Goal: Task Accomplishment & Management: Use online tool/utility

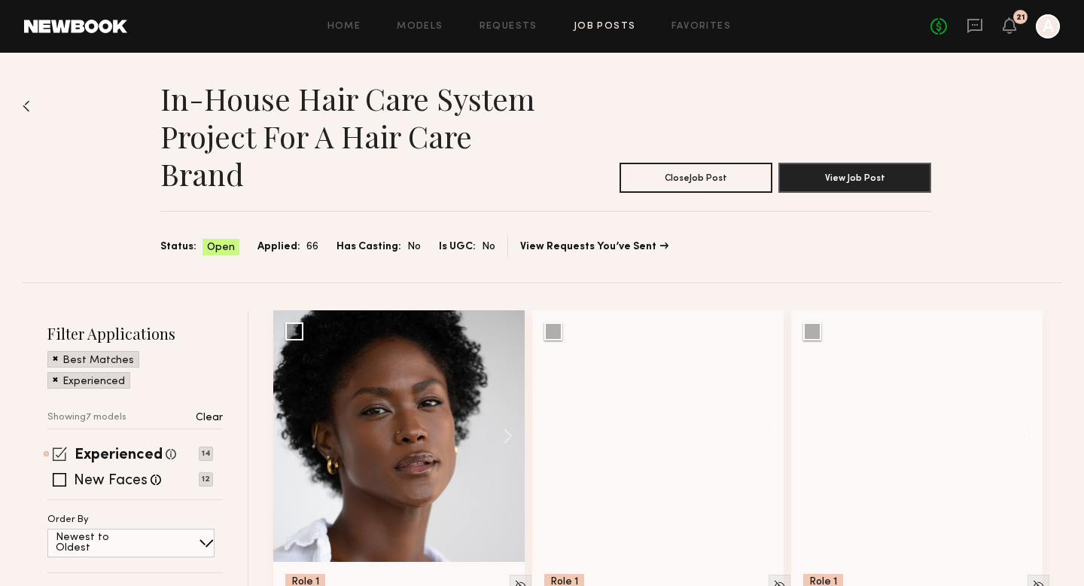
click at [60, 455] on span at bounding box center [60, 453] width 14 height 14
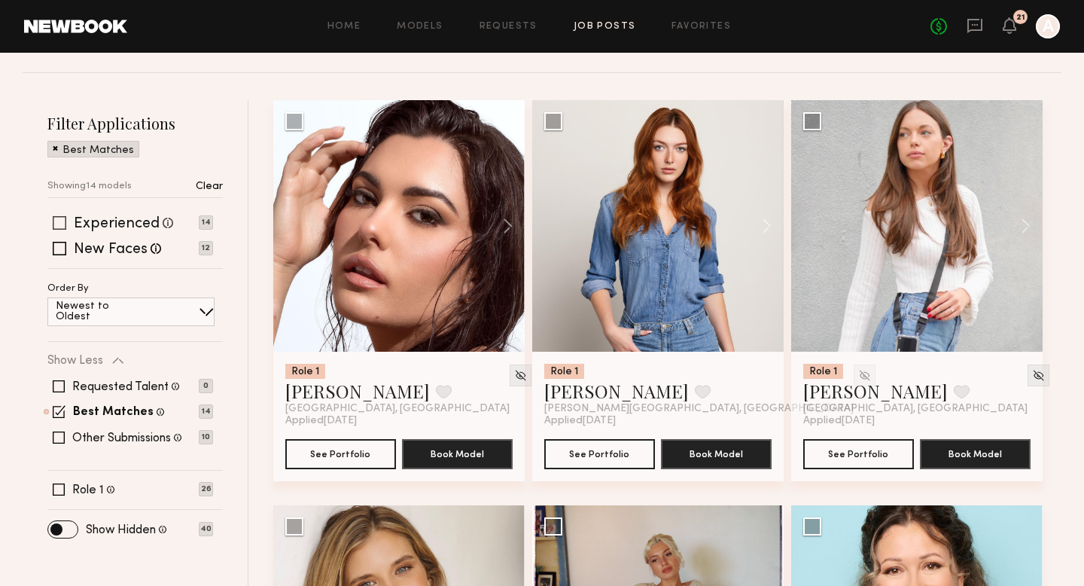
scroll to position [215, 0]
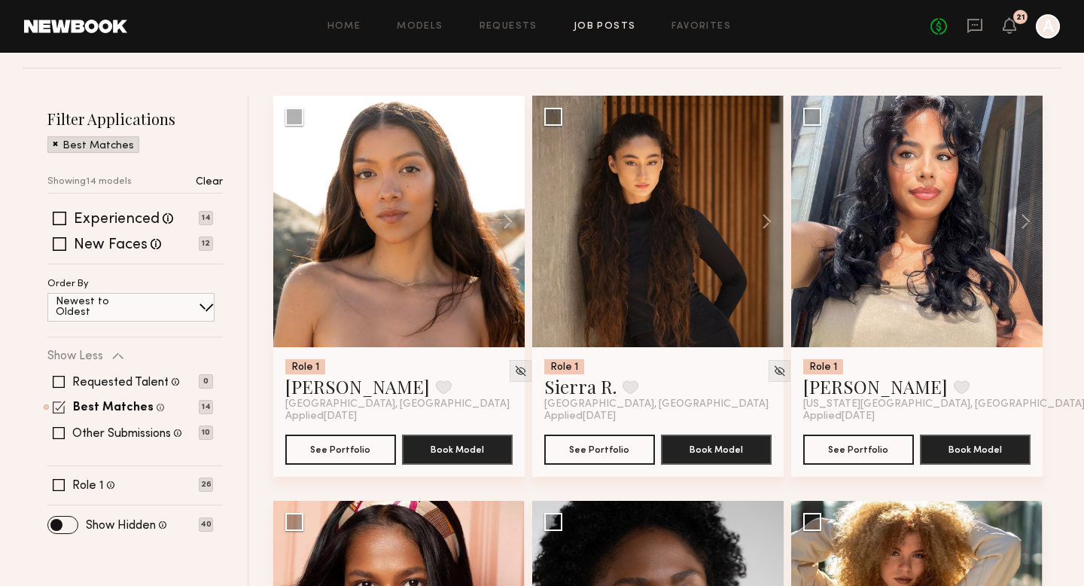
click at [59, 409] on span at bounding box center [59, 406] width 13 height 13
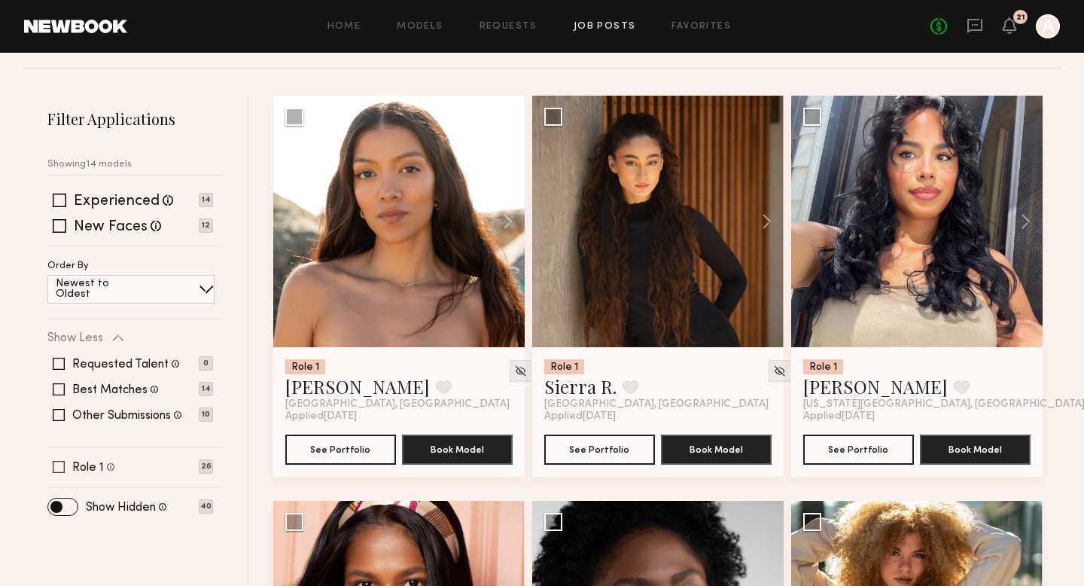
click at [57, 468] on span at bounding box center [59, 467] width 12 height 12
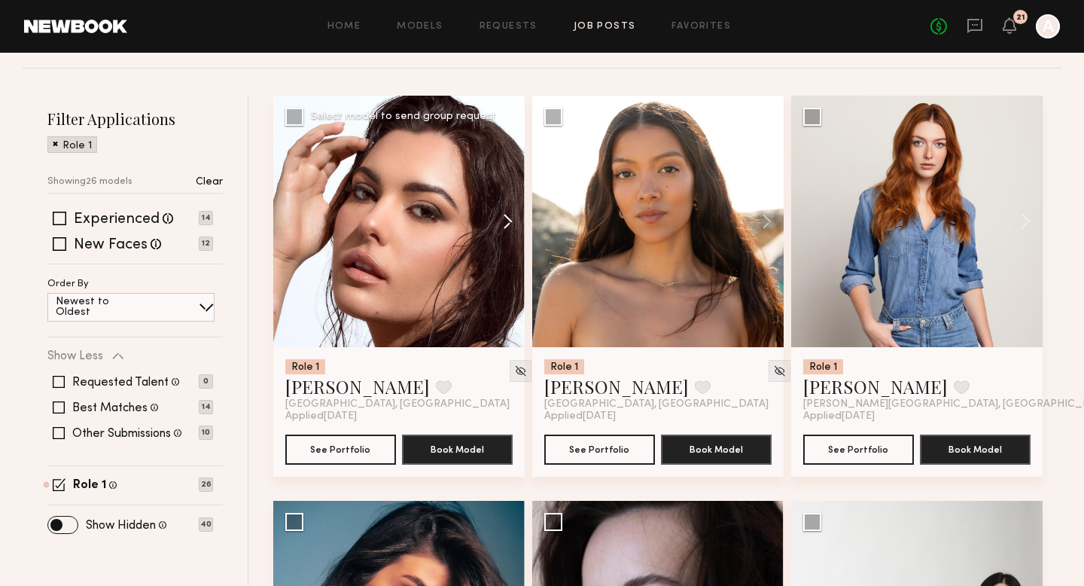
click at [509, 209] on button at bounding box center [500, 221] width 48 height 251
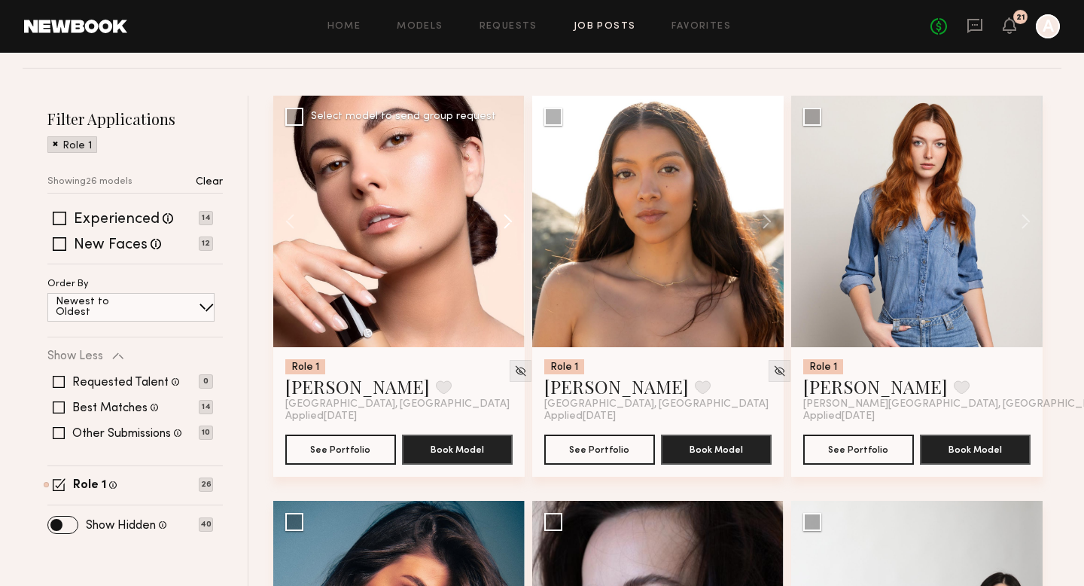
click at [509, 209] on button at bounding box center [500, 221] width 48 height 251
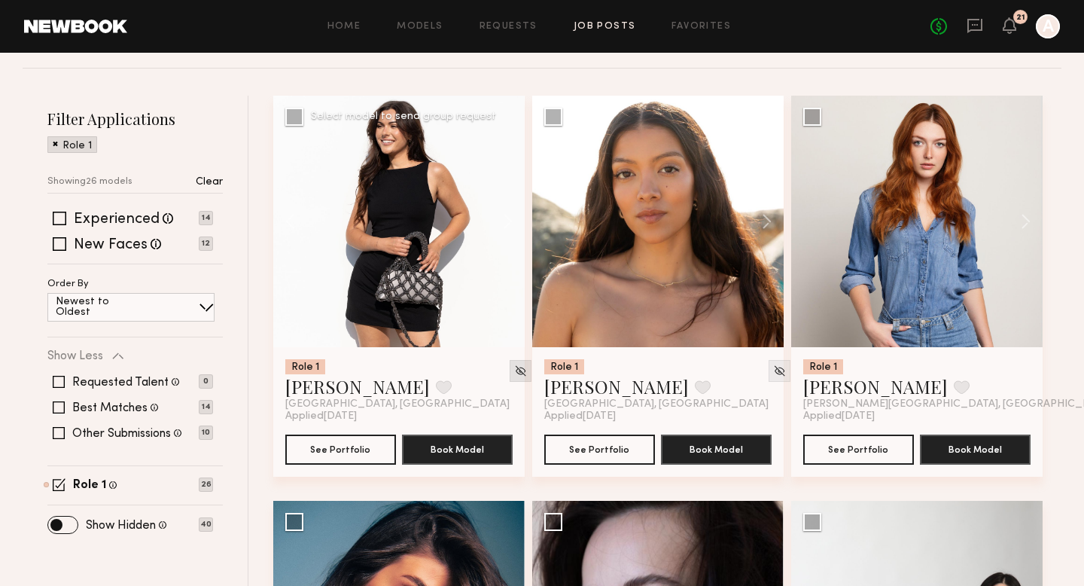
click at [514, 372] on img at bounding box center [520, 370] width 13 height 13
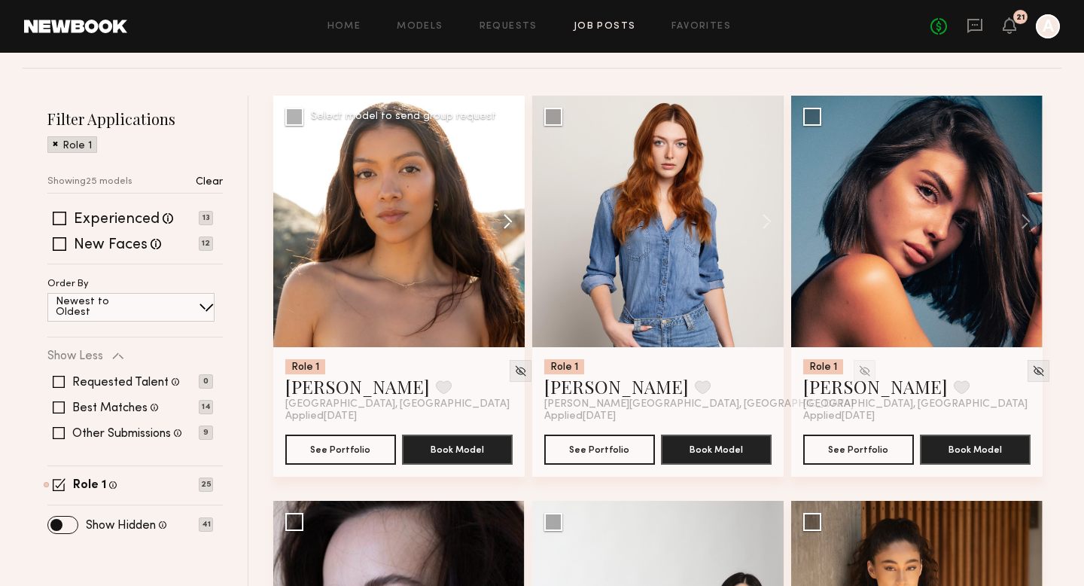
click at [505, 221] on button at bounding box center [500, 221] width 48 height 251
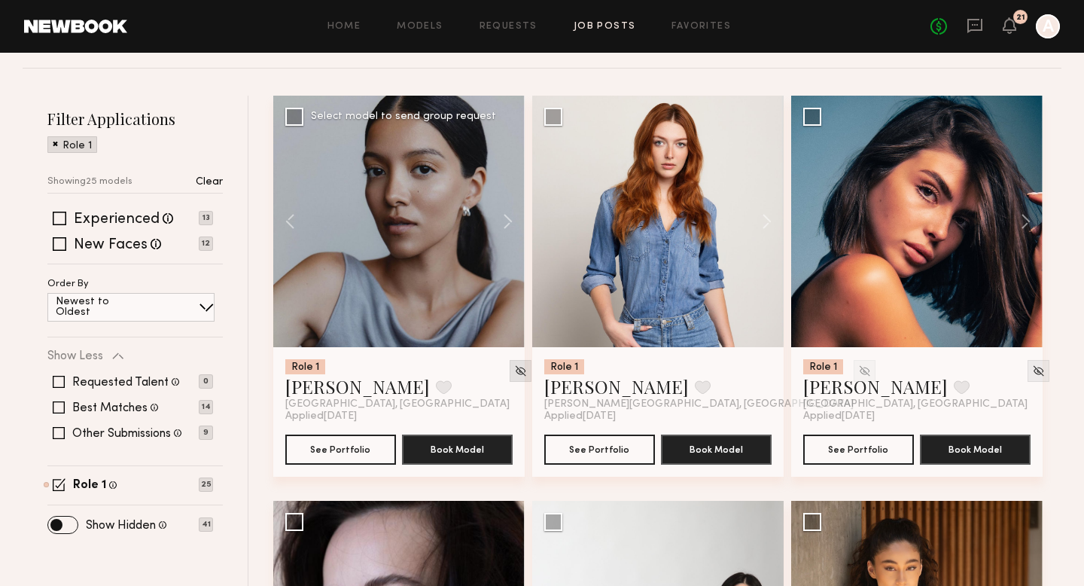
click at [514, 373] on img at bounding box center [520, 370] width 13 height 13
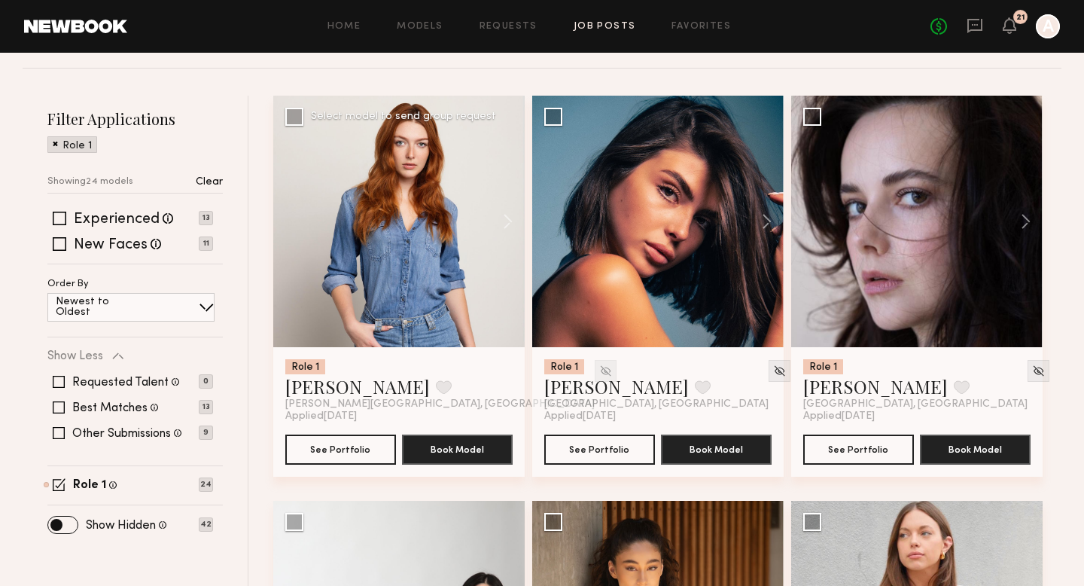
click at [599, 373] on img at bounding box center [605, 370] width 13 height 13
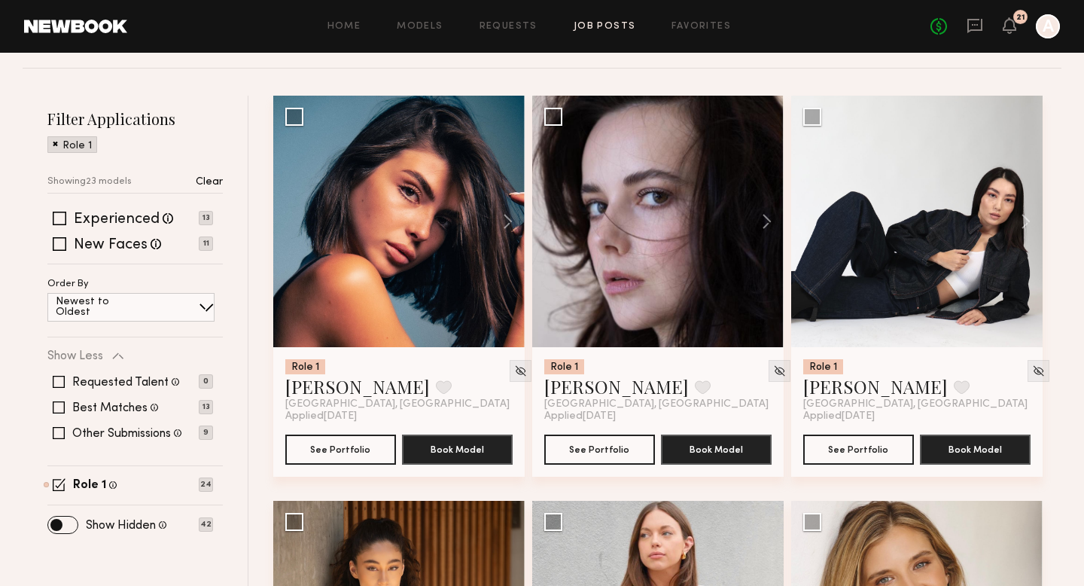
click at [514, 373] on img at bounding box center [520, 370] width 13 height 13
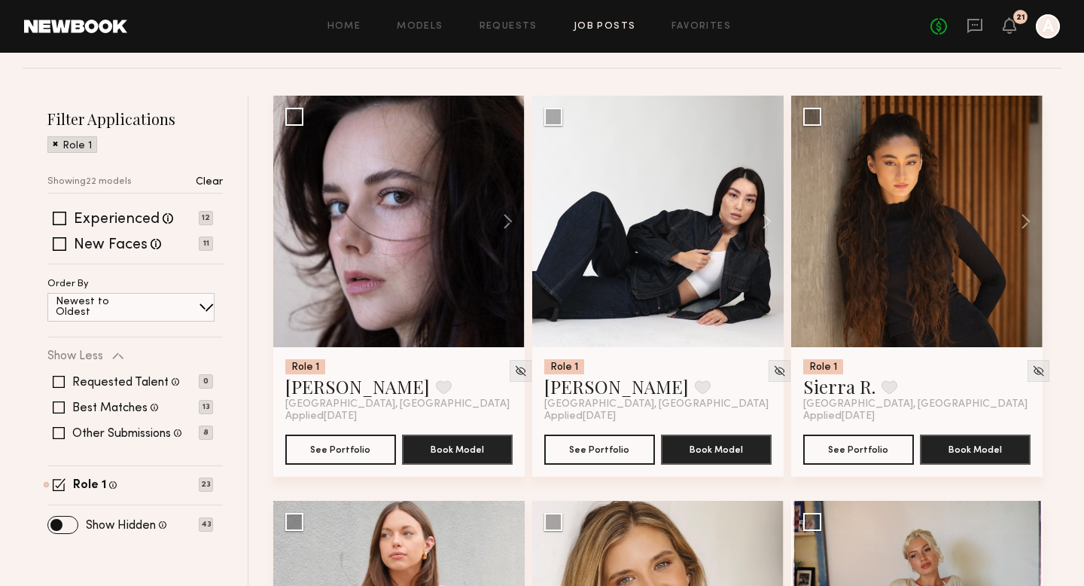
click at [514, 373] on img at bounding box center [520, 370] width 13 height 13
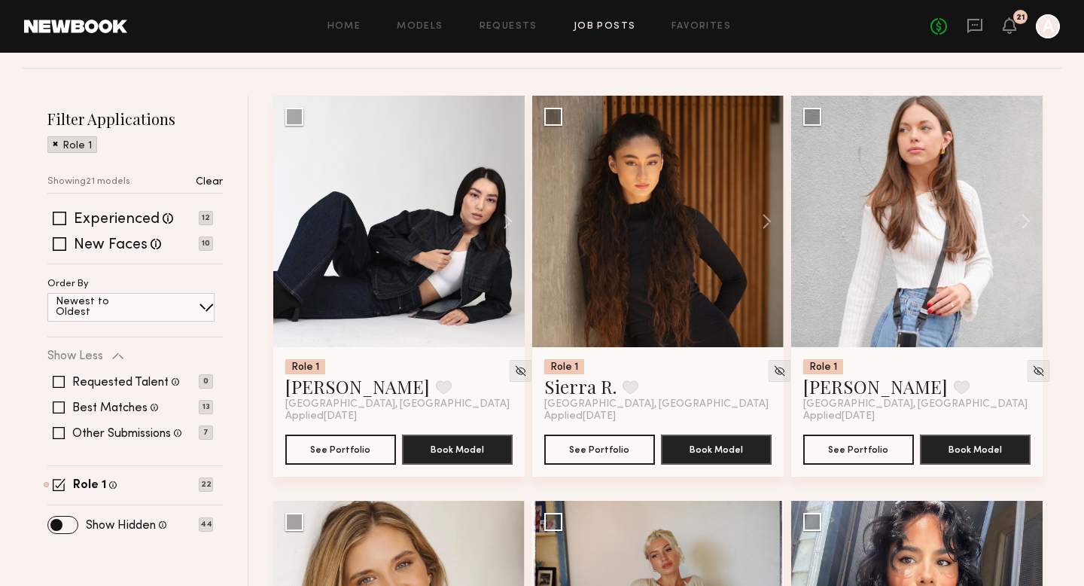
click at [514, 373] on img at bounding box center [520, 370] width 13 height 13
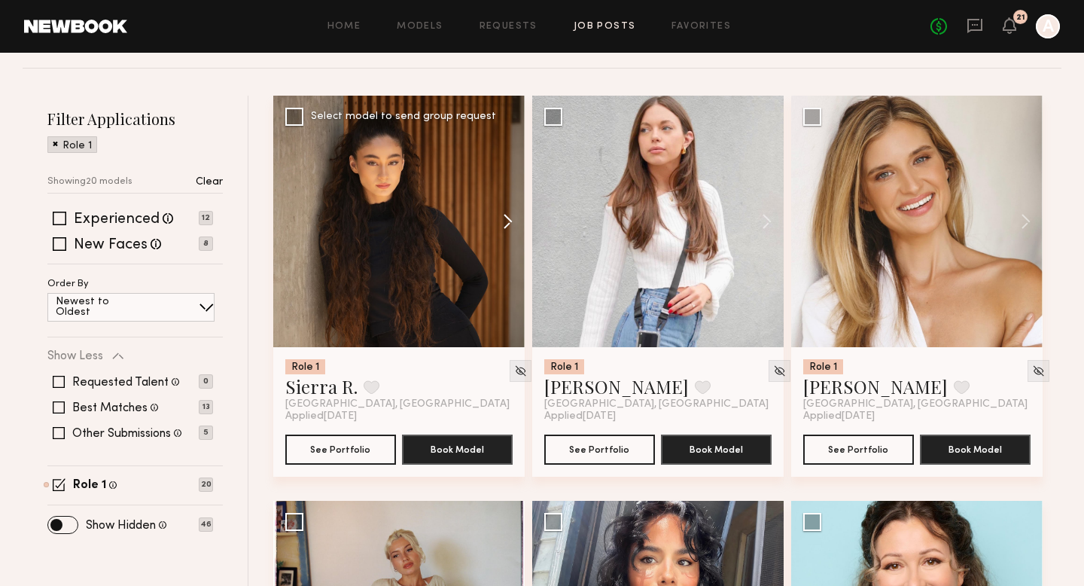
click at [508, 230] on button at bounding box center [500, 221] width 48 height 251
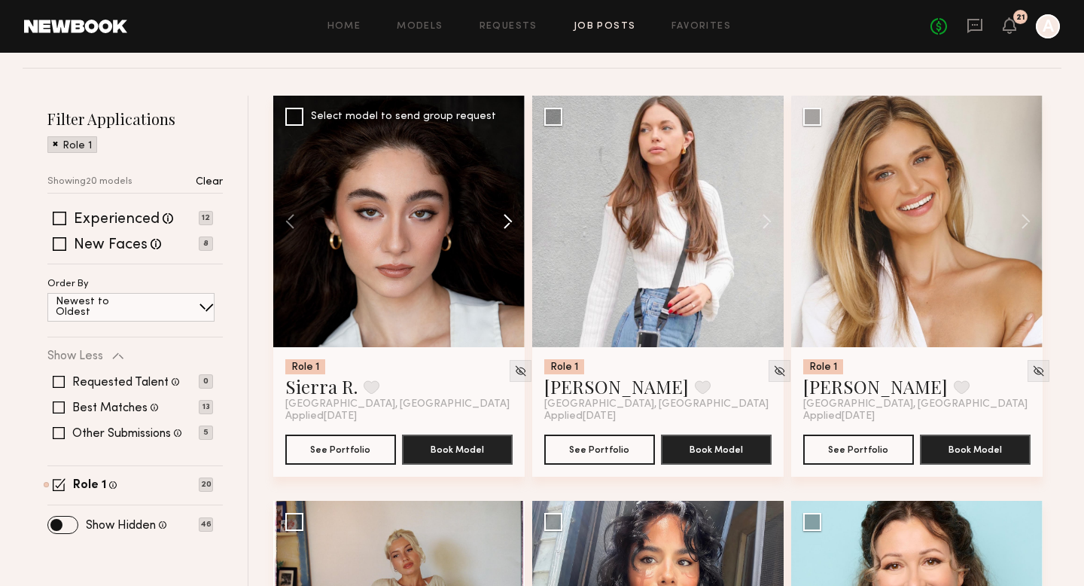
click at [508, 230] on button at bounding box center [500, 221] width 48 height 251
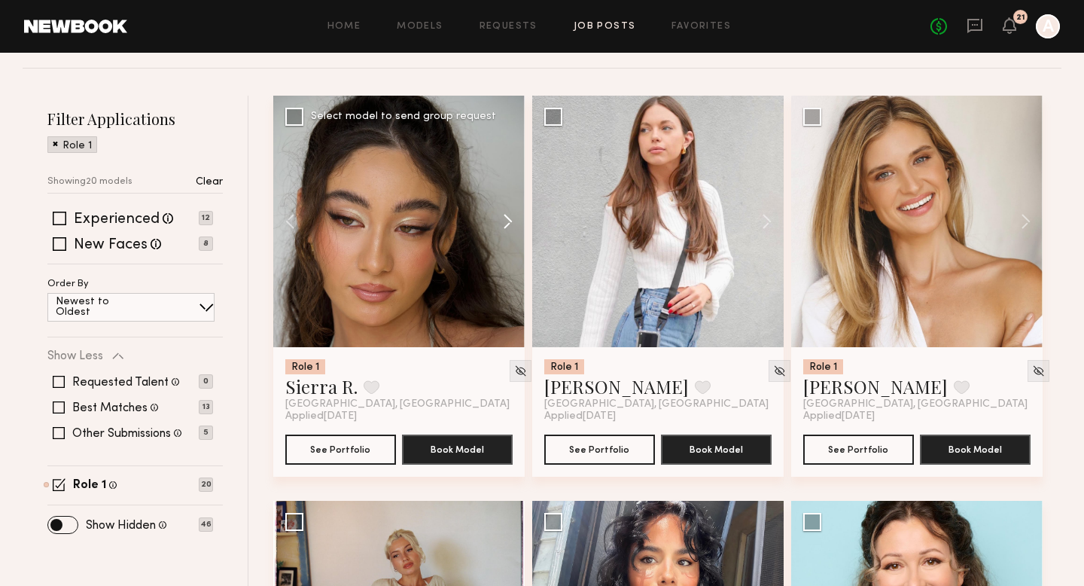
click at [508, 230] on button at bounding box center [500, 221] width 48 height 251
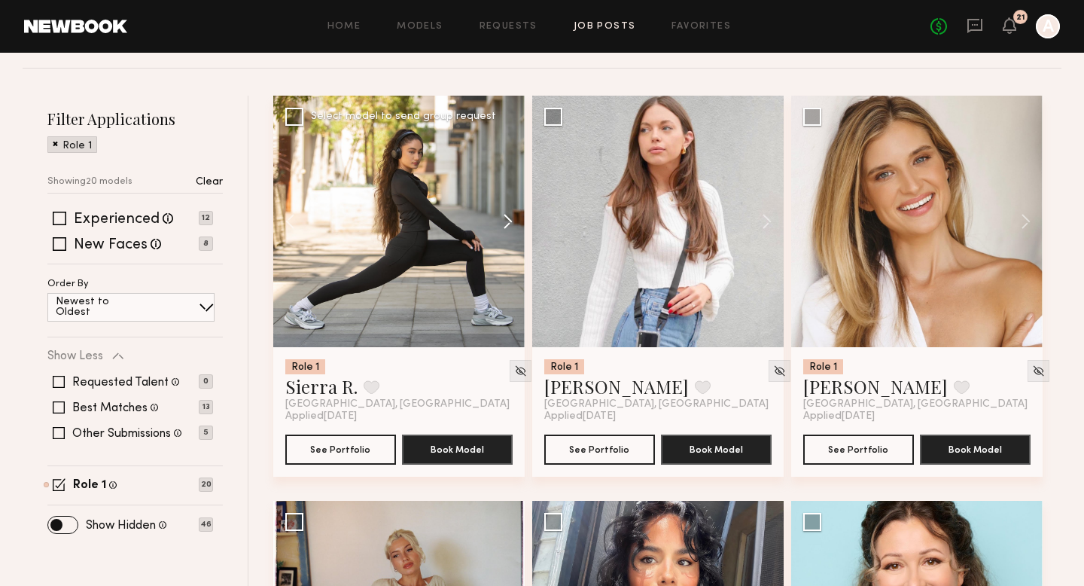
click at [508, 230] on button at bounding box center [500, 221] width 48 height 251
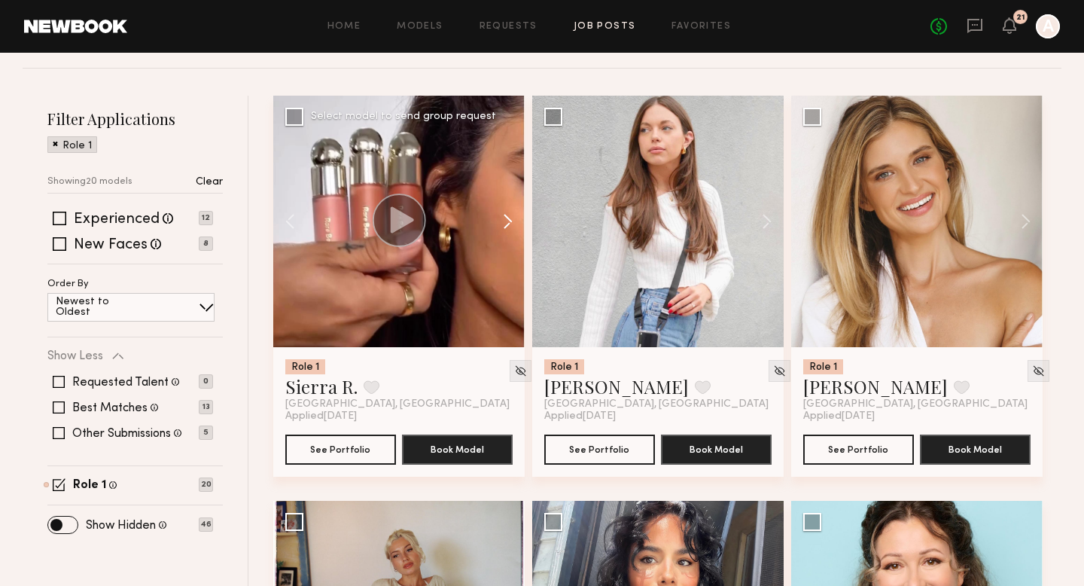
click at [508, 226] on button at bounding box center [500, 221] width 48 height 251
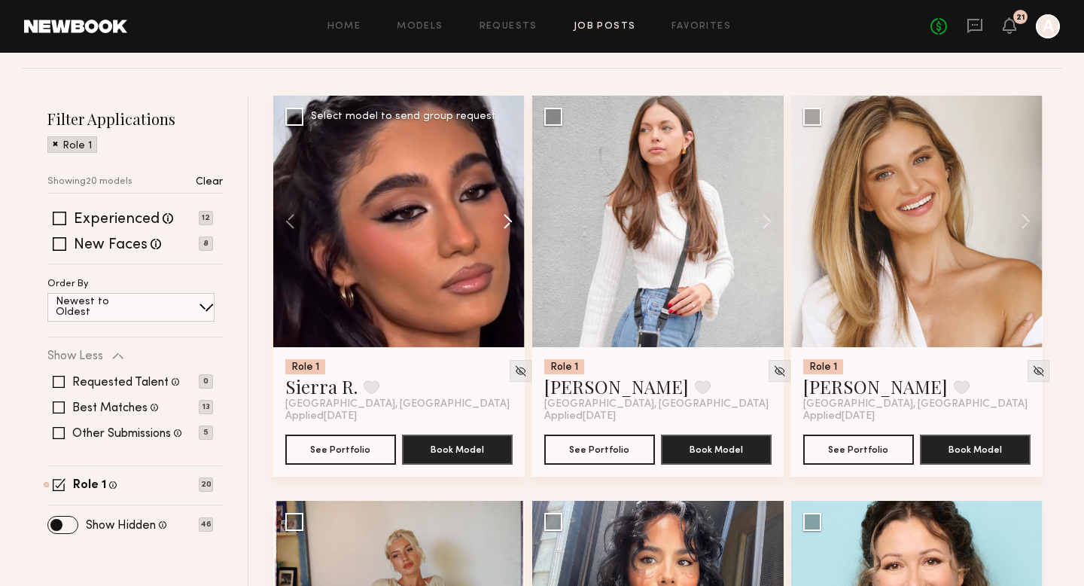
click at [508, 226] on button at bounding box center [500, 221] width 48 height 251
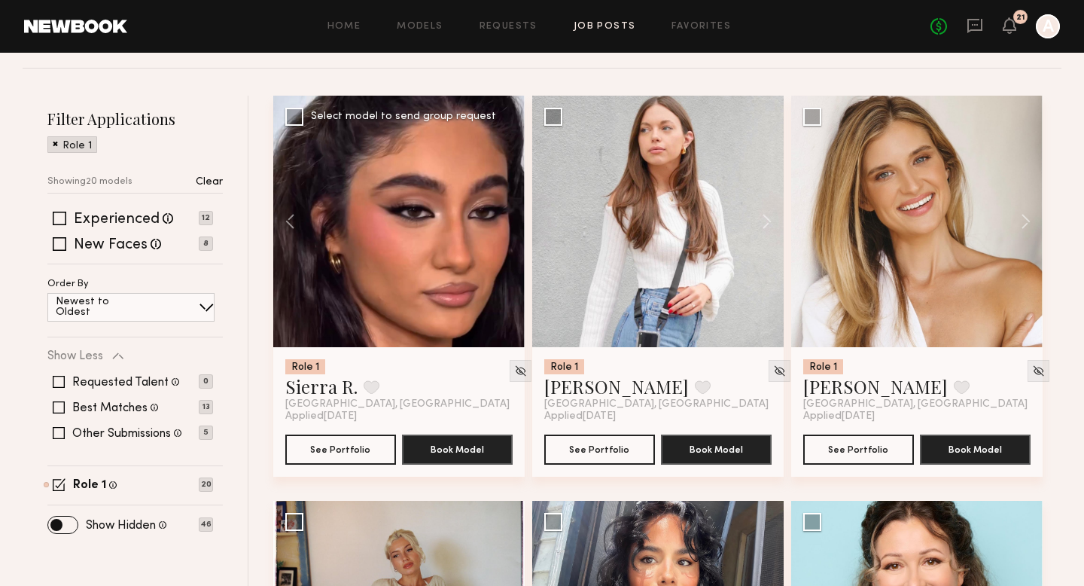
click at [508, 226] on div at bounding box center [398, 221] width 251 height 251
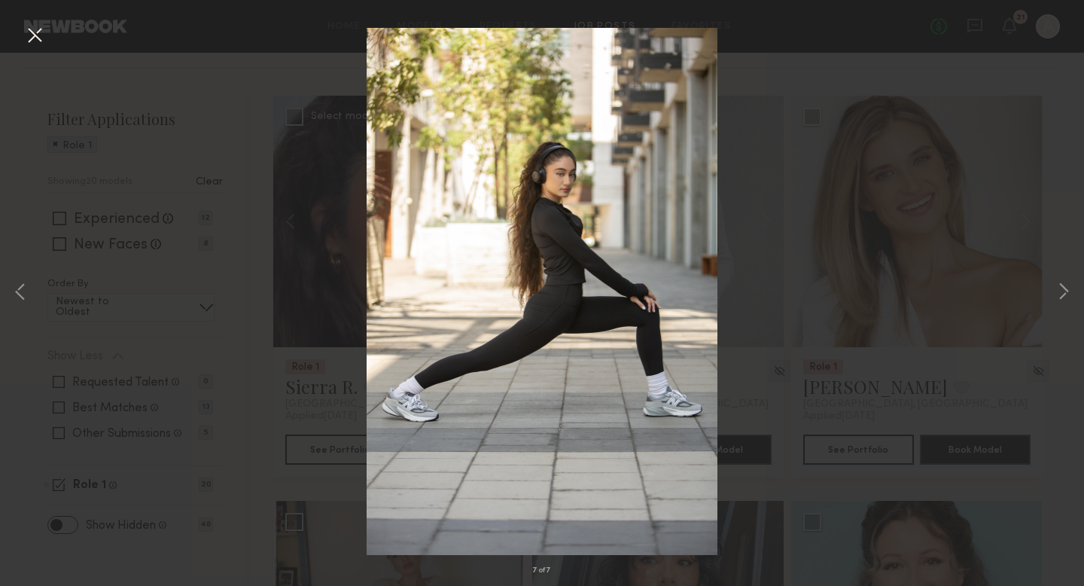
click at [222, 175] on div "7 of 7" at bounding box center [542, 293] width 1084 height 586
click at [35, 30] on button at bounding box center [35, 36] width 24 height 27
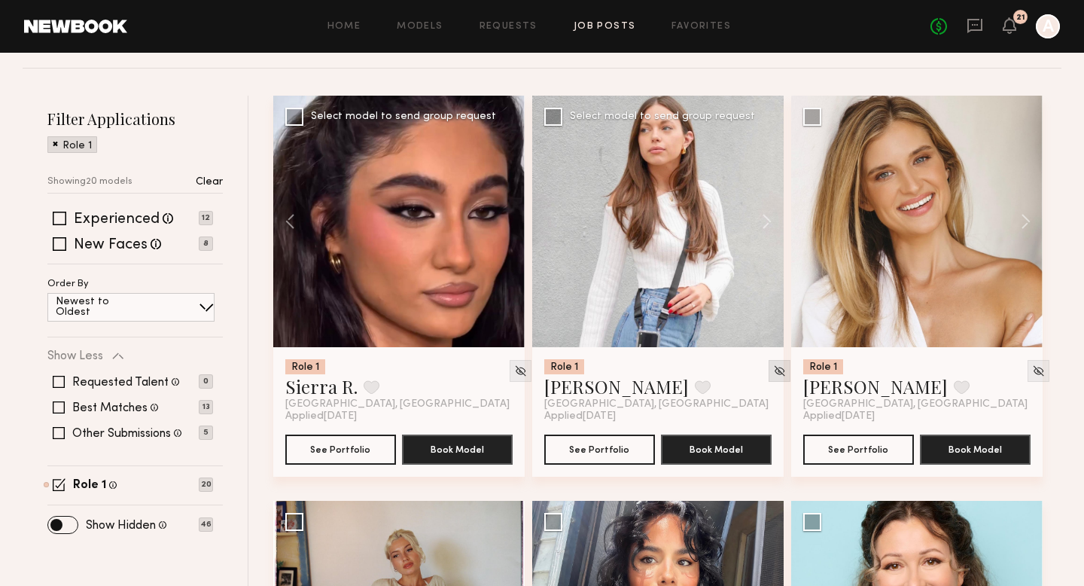
click at [773, 367] on img at bounding box center [779, 370] width 13 height 13
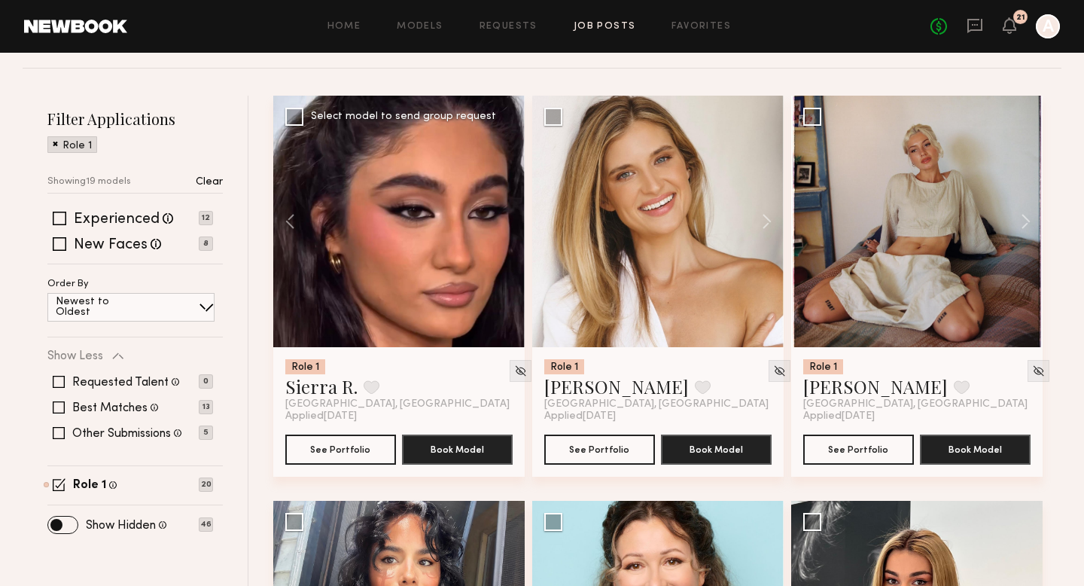
click at [773, 367] on img at bounding box center [779, 370] width 13 height 13
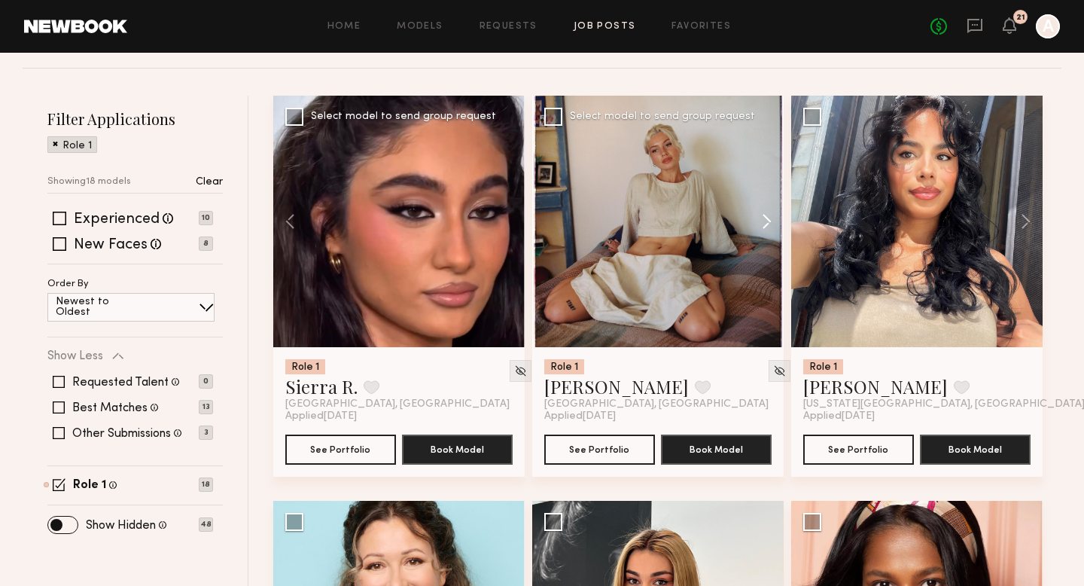
click at [766, 224] on button at bounding box center [759, 221] width 48 height 251
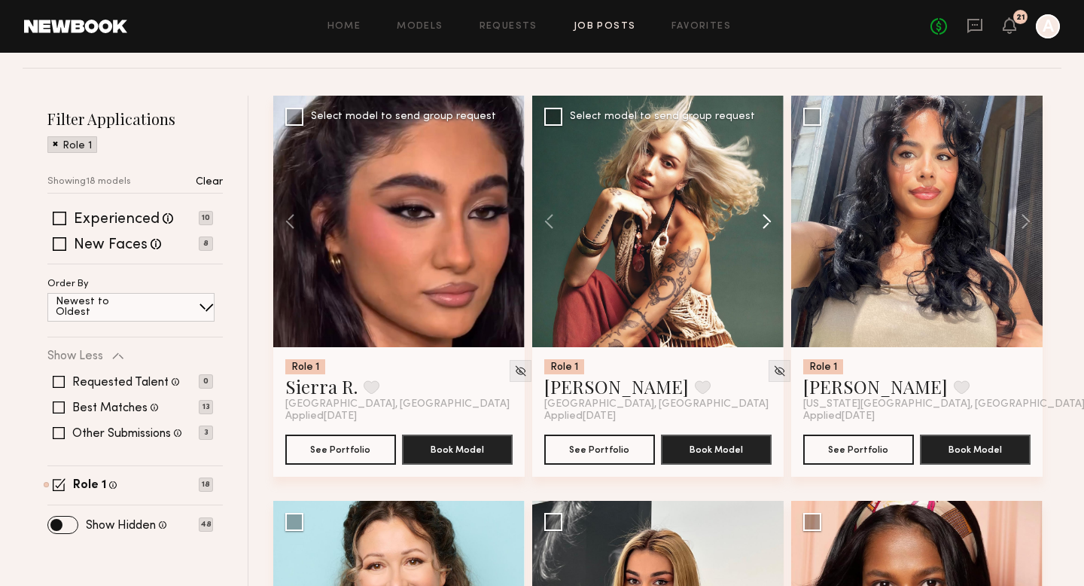
click at [766, 224] on button at bounding box center [759, 221] width 48 height 251
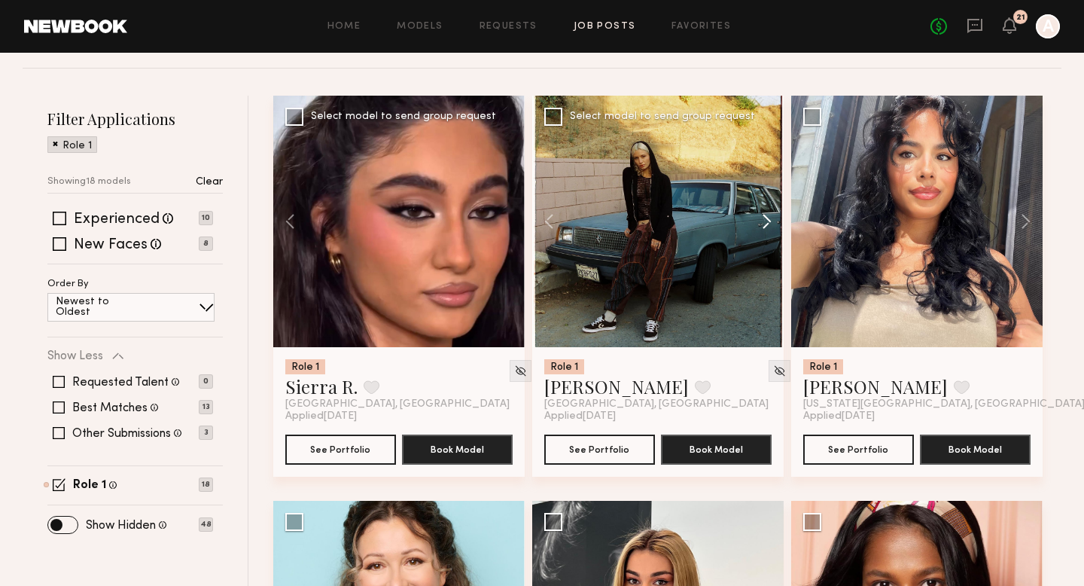
click at [766, 224] on button at bounding box center [759, 221] width 48 height 251
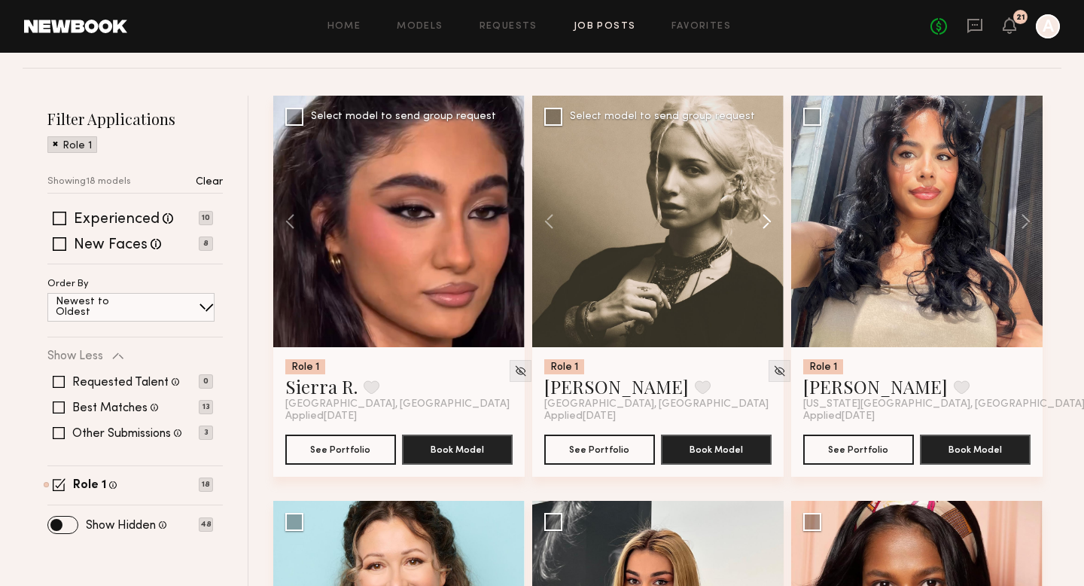
click at [766, 220] on button at bounding box center [759, 221] width 48 height 251
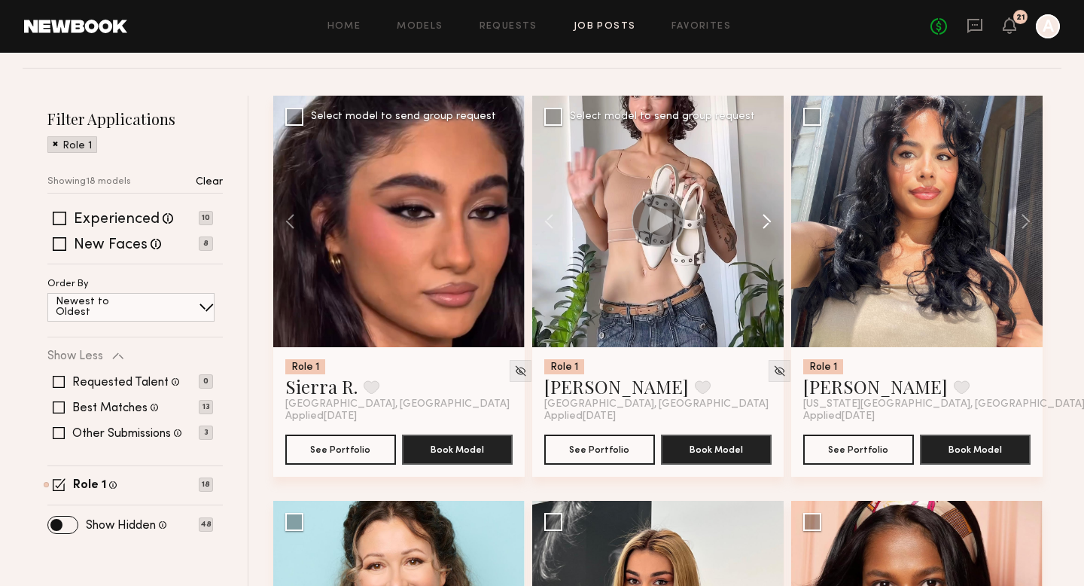
click at [766, 220] on button at bounding box center [759, 221] width 48 height 251
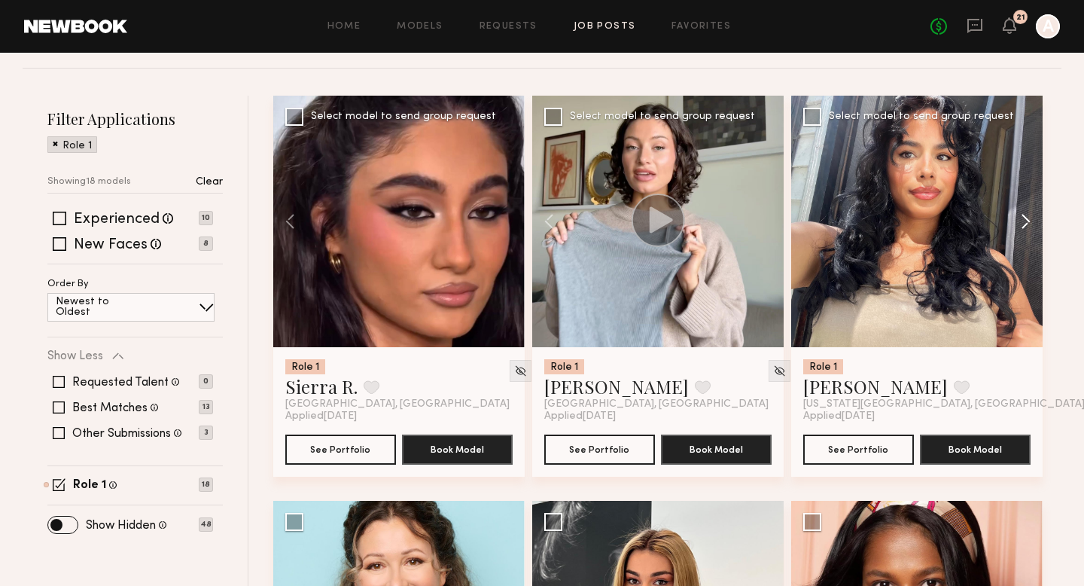
click at [1023, 226] on button at bounding box center [1018, 221] width 48 height 251
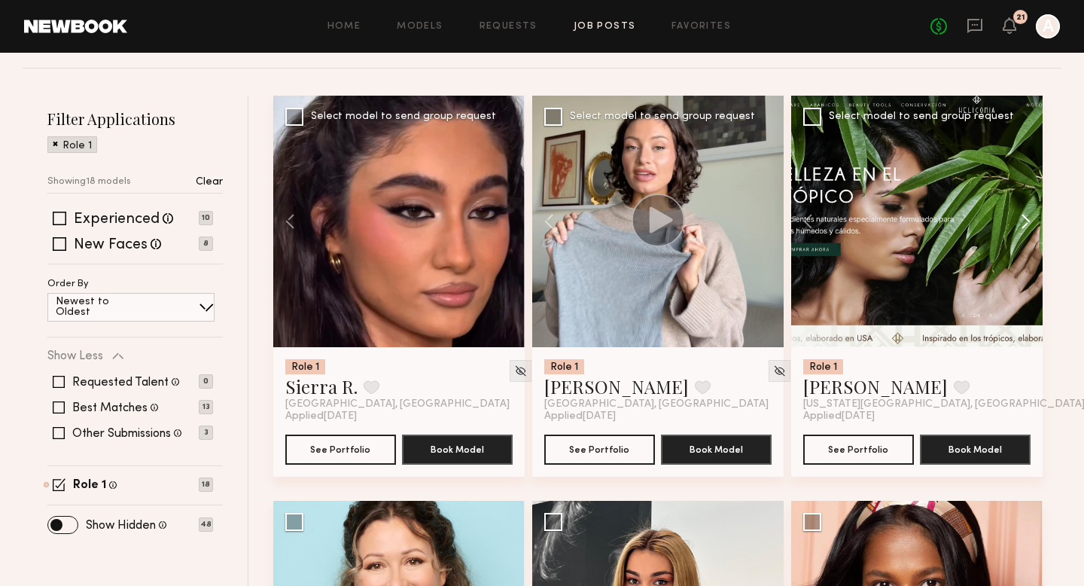
click at [1023, 226] on button at bounding box center [1018, 221] width 48 height 251
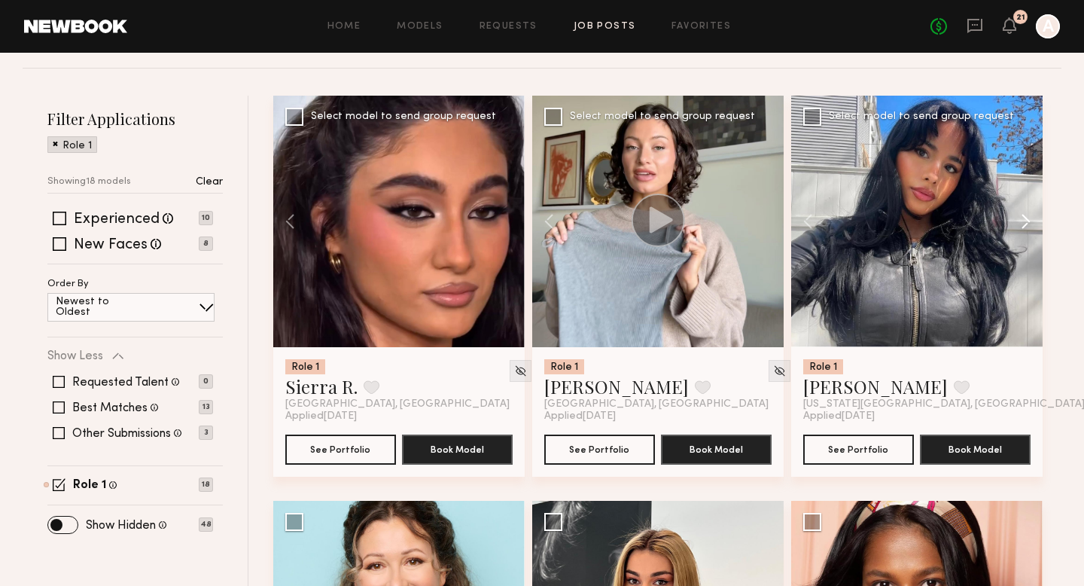
click at [1023, 226] on button at bounding box center [1018, 221] width 48 height 251
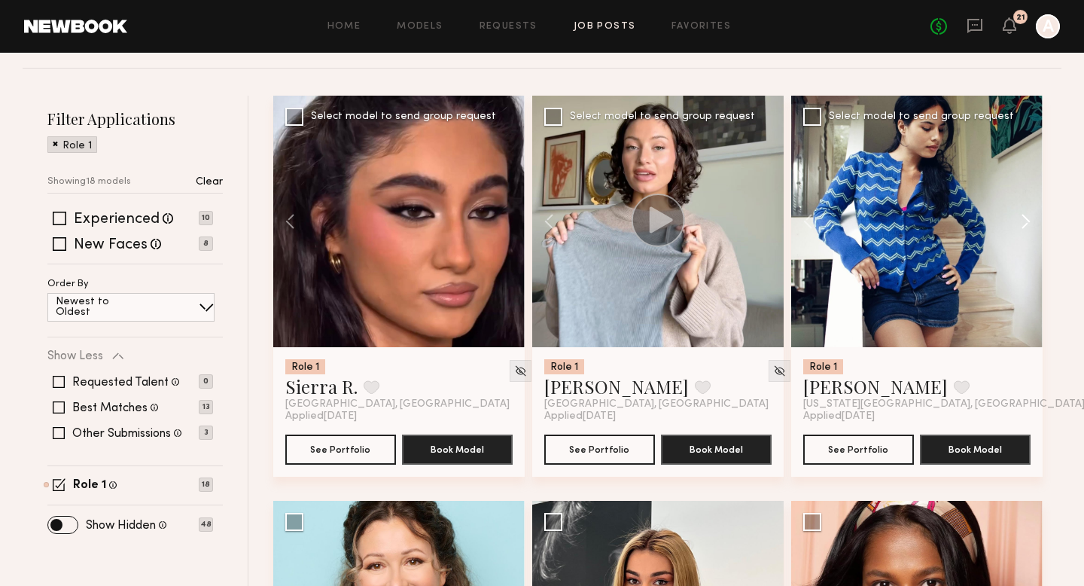
click at [1023, 226] on button at bounding box center [1018, 221] width 48 height 251
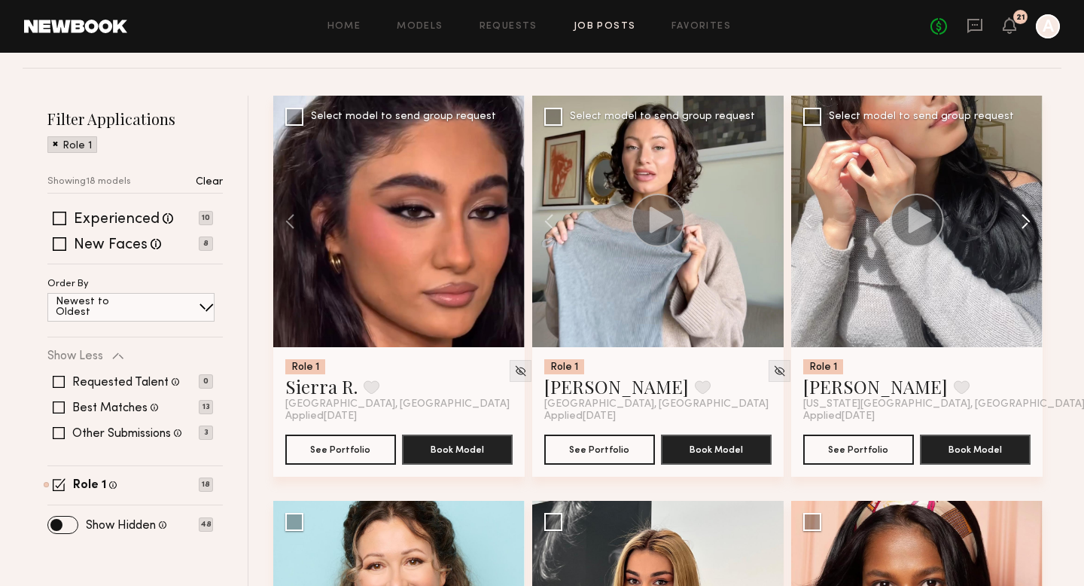
click at [1023, 226] on button at bounding box center [1018, 221] width 48 height 251
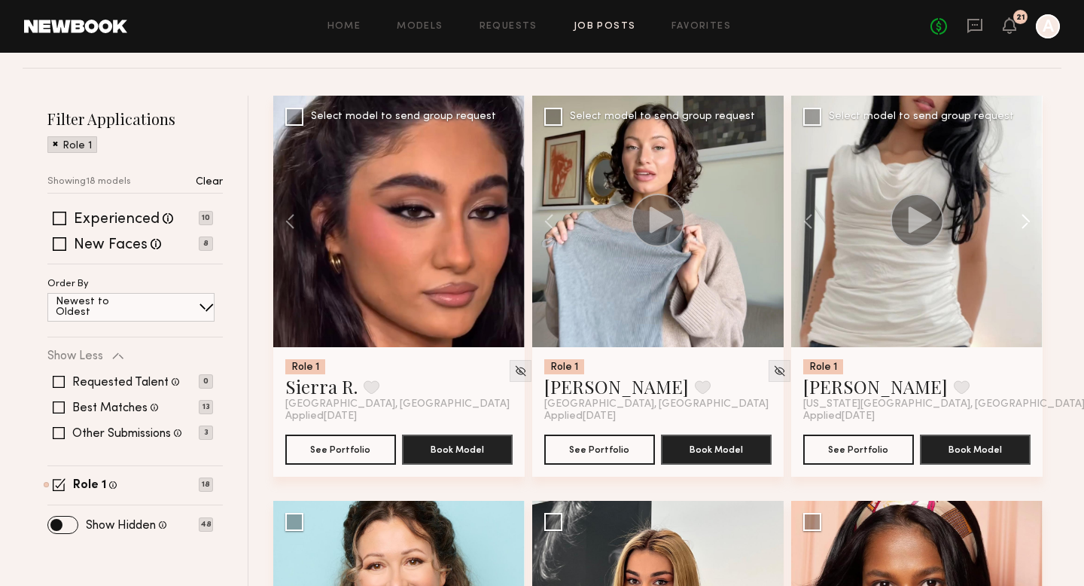
click at [1023, 226] on button at bounding box center [1018, 221] width 48 height 251
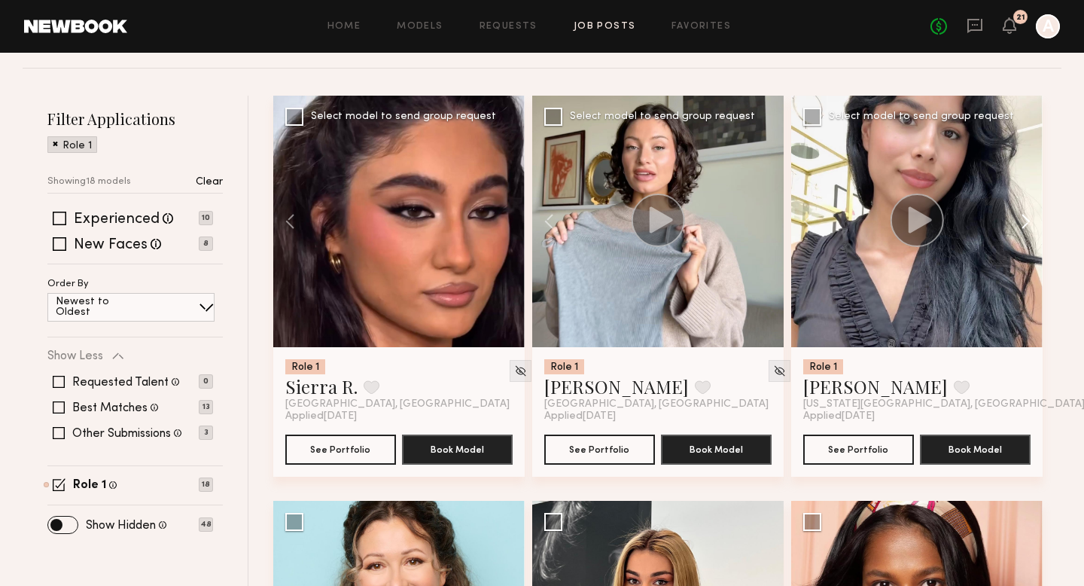
click at [1023, 227] on button at bounding box center [1018, 221] width 48 height 251
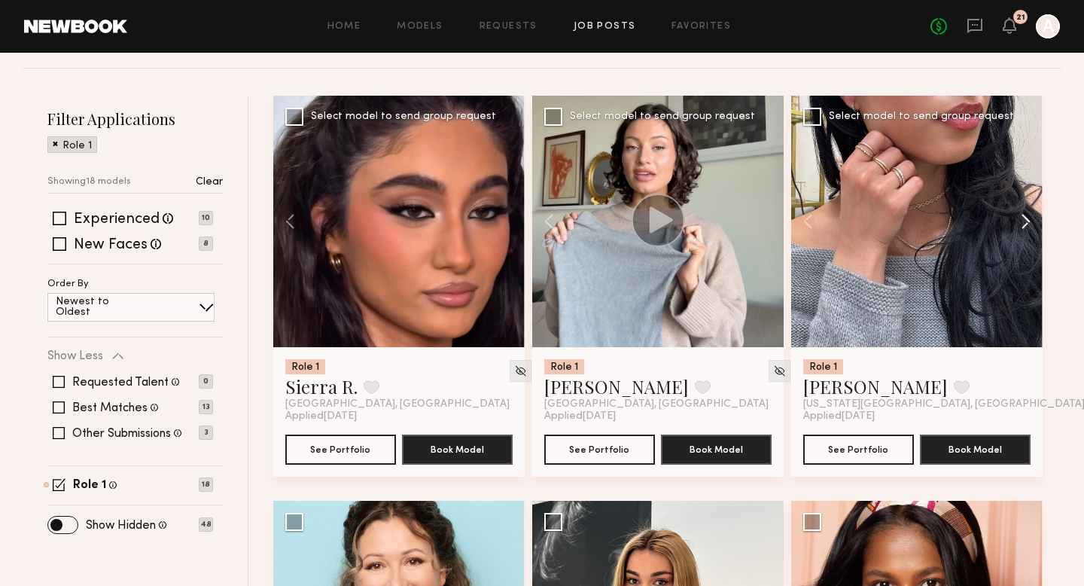
click at [1023, 227] on button at bounding box center [1018, 221] width 48 height 251
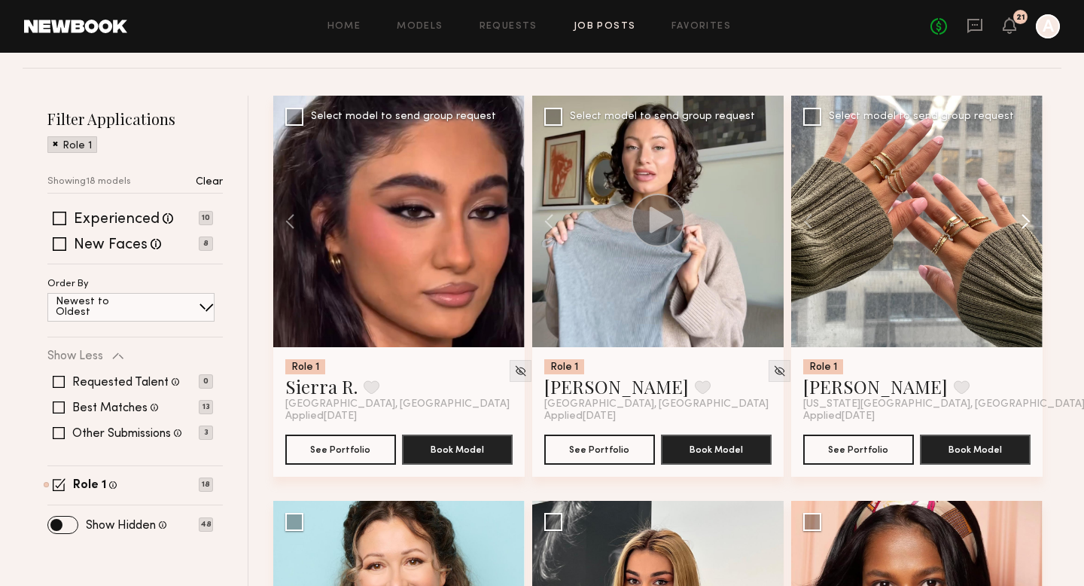
click at [1023, 227] on button at bounding box center [1018, 221] width 48 height 251
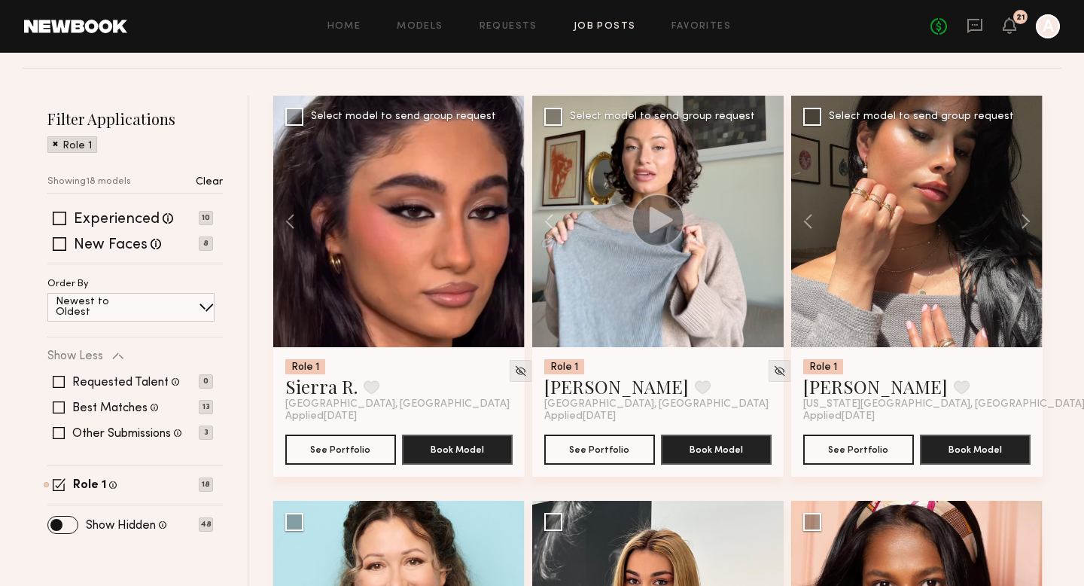
click at [1083, 376] on img at bounding box center [1095, 370] width 13 height 13
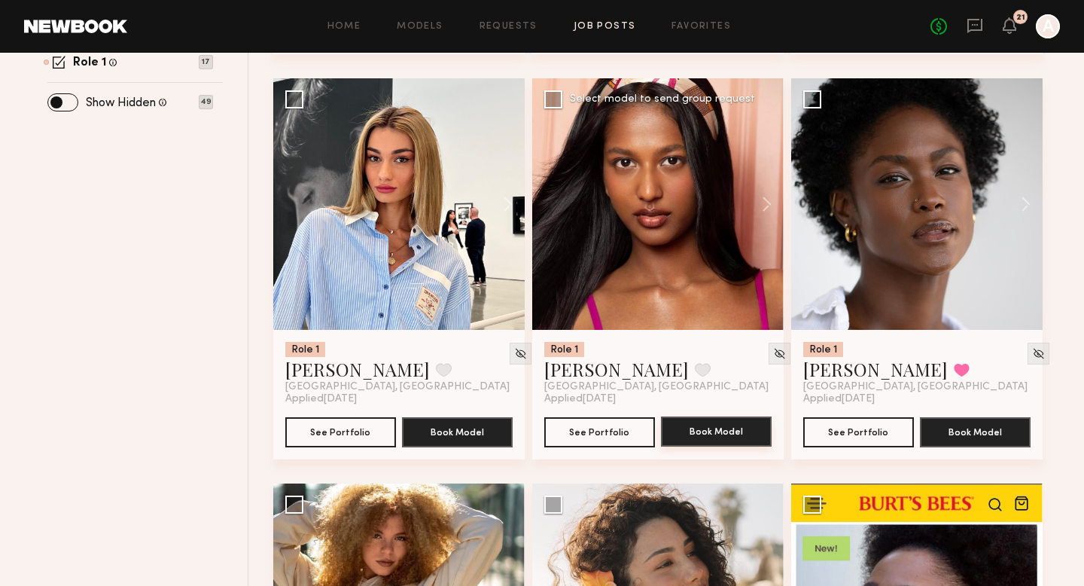
scroll to position [584, 0]
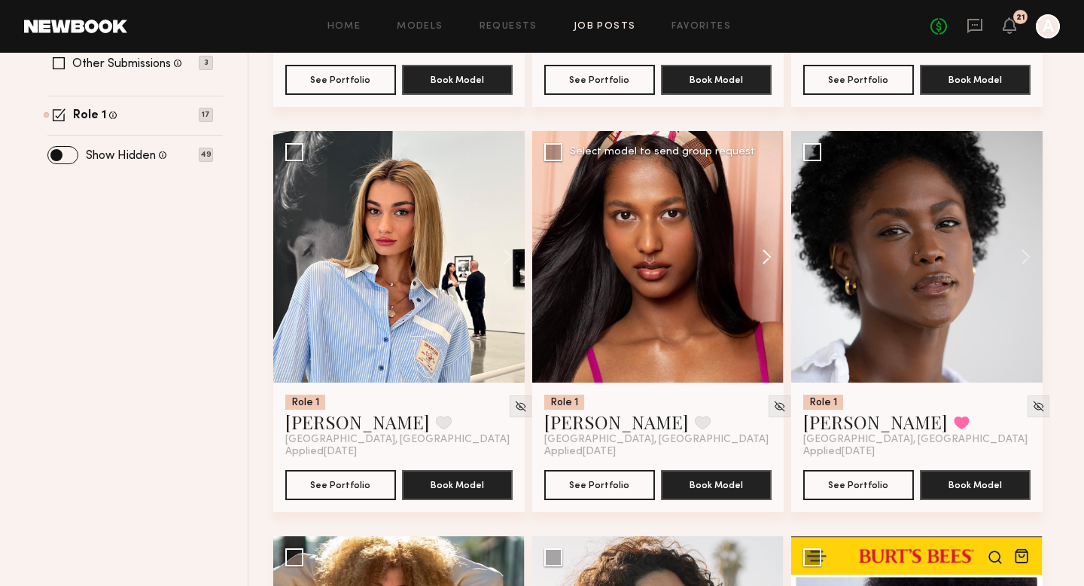
click at [766, 257] on button at bounding box center [759, 256] width 48 height 251
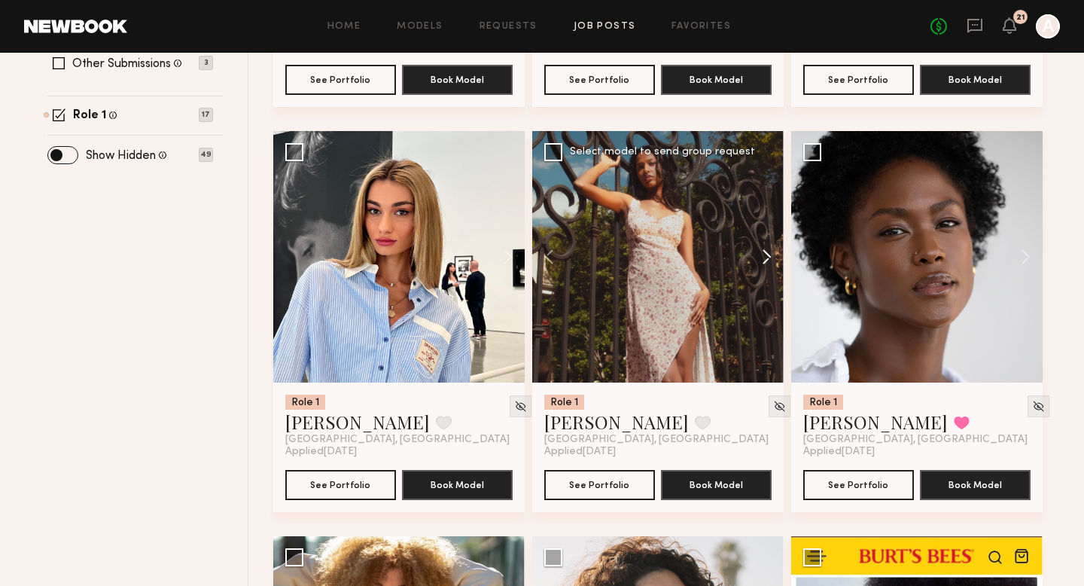
click at [766, 257] on button at bounding box center [759, 256] width 48 height 251
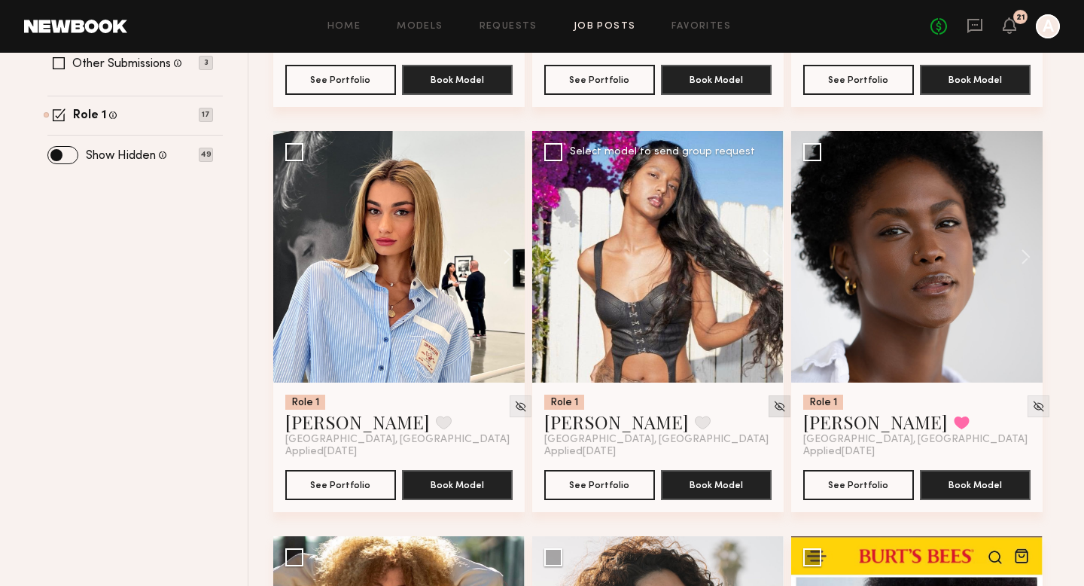
click at [773, 402] on img at bounding box center [779, 406] width 13 height 13
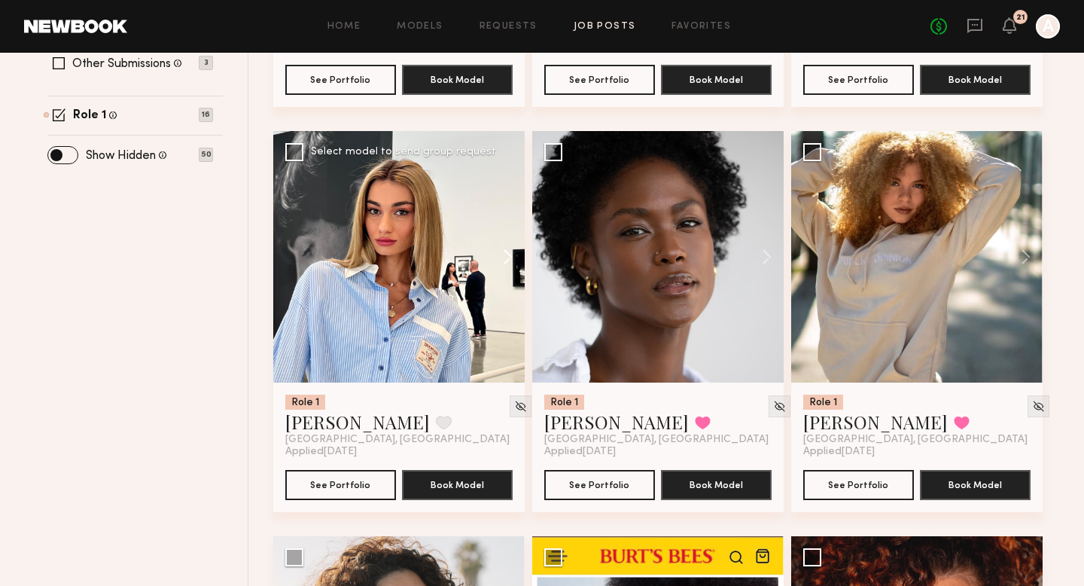
click at [504, 257] on button at bounding box center [500, 256] width 48 height 251
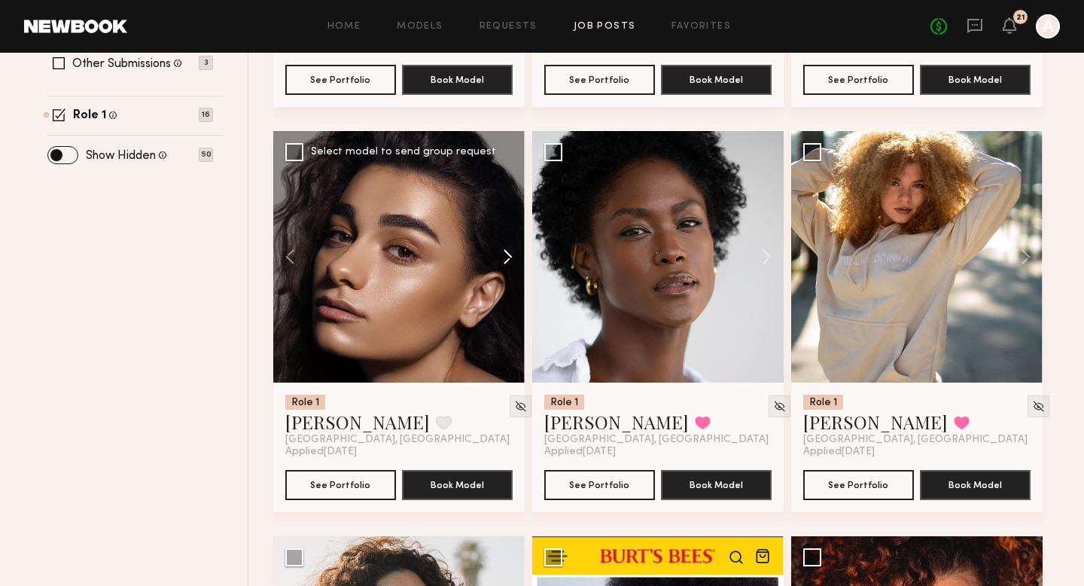
click at [504, 257] on button at bounding box center [500, 256] width 48 height 251
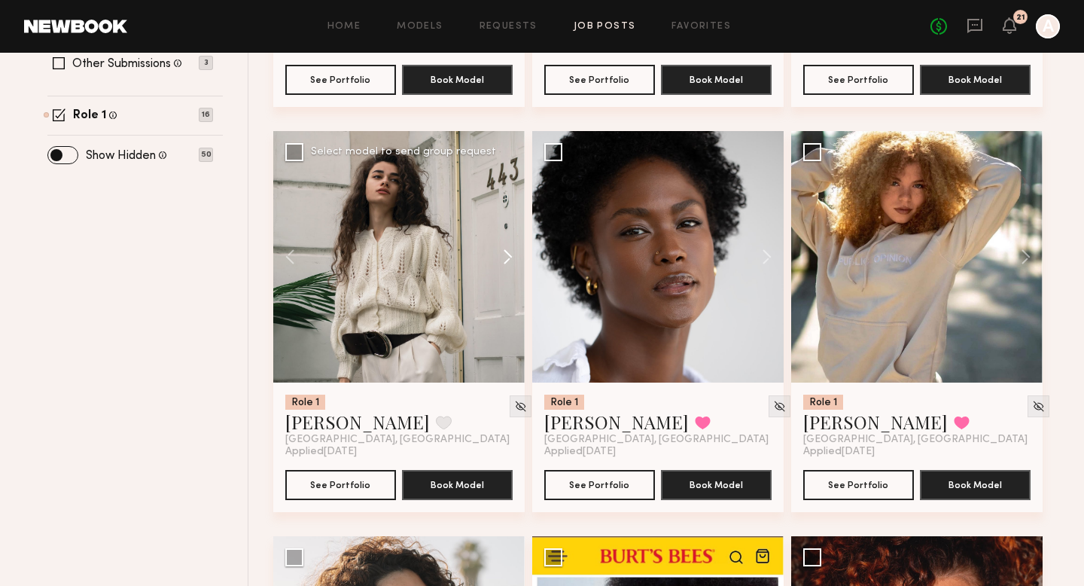
click at [504, 257] on button at bounding box center [500, 256] width 48 height 251
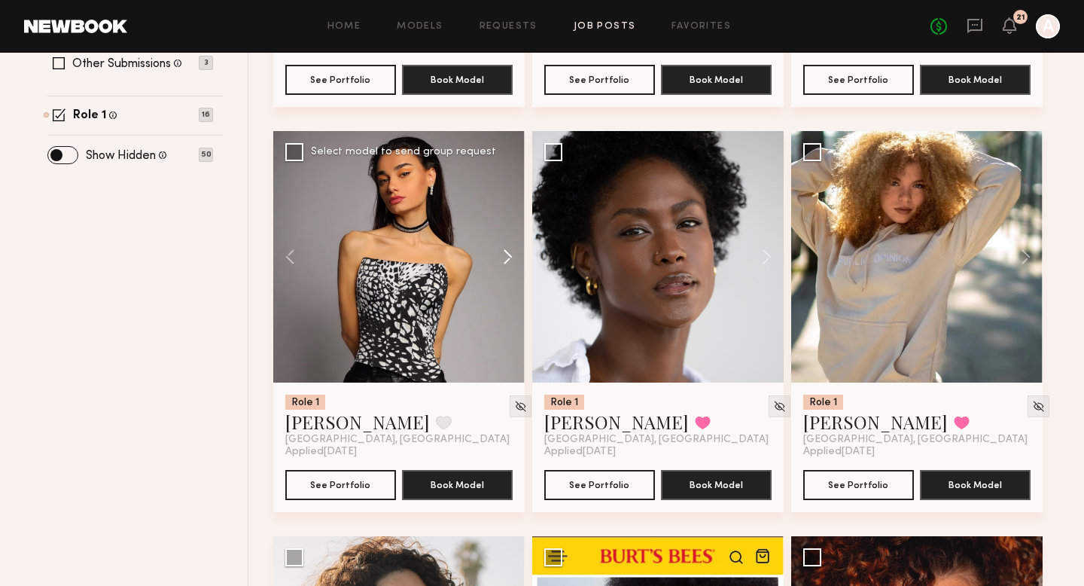
click at [504, 257] on button at bounding box center [500, 256] width 48 height 251
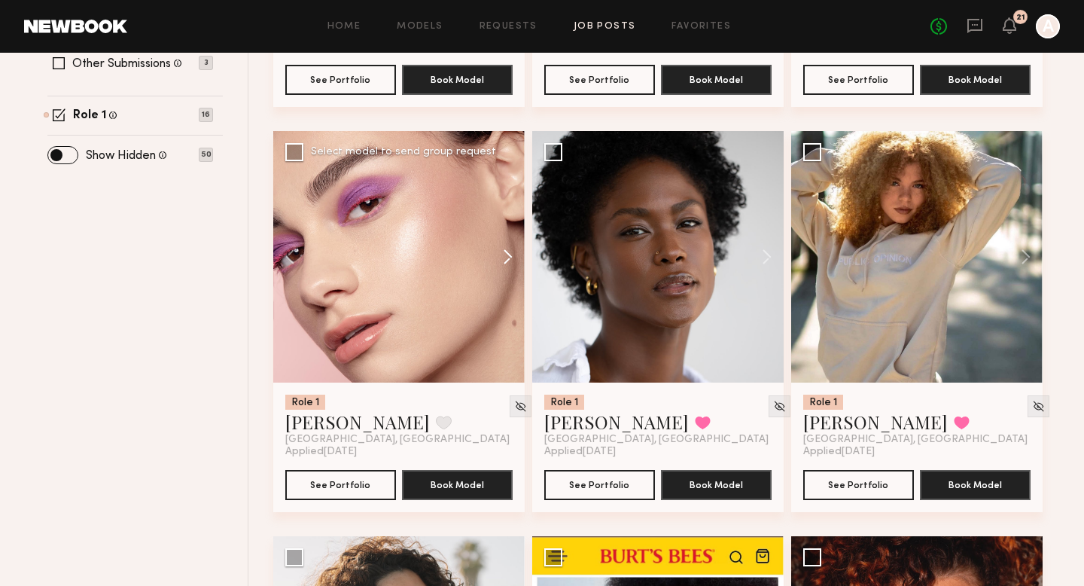
click at [504, 257] on button at bounding box center [500, 256] width 48 height 251
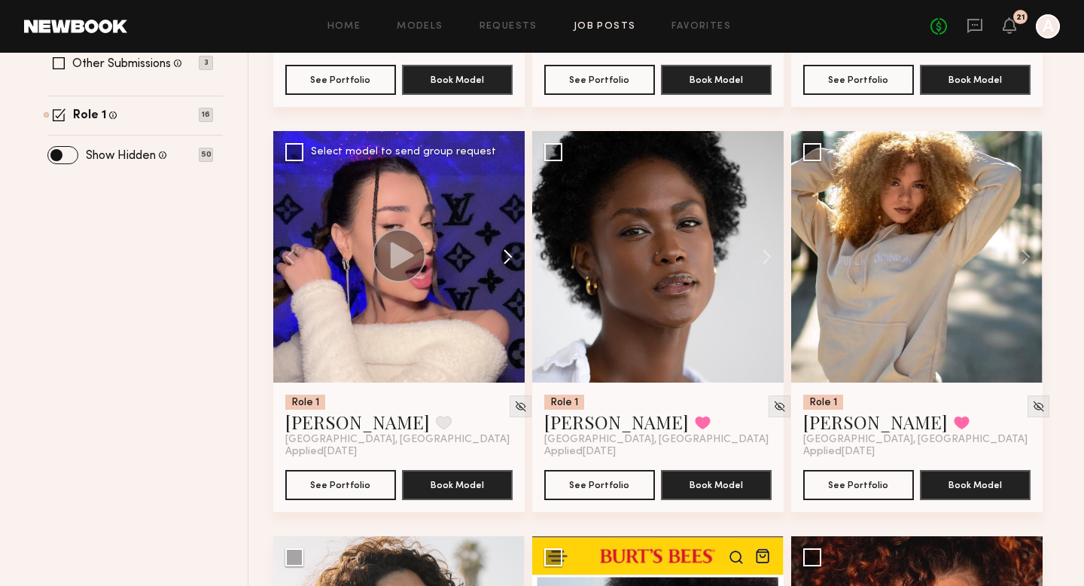
click at [504, 257] on button at bounding box center [500, 256] width 48 height 251
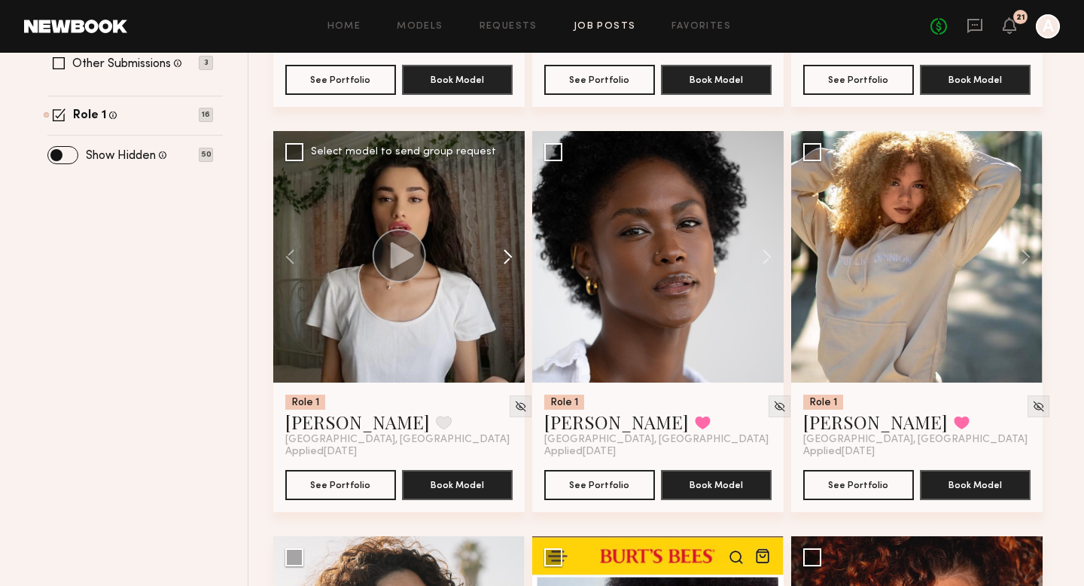
click at [504, 257] on button at bounding box center [500, 256] width 48 height 251
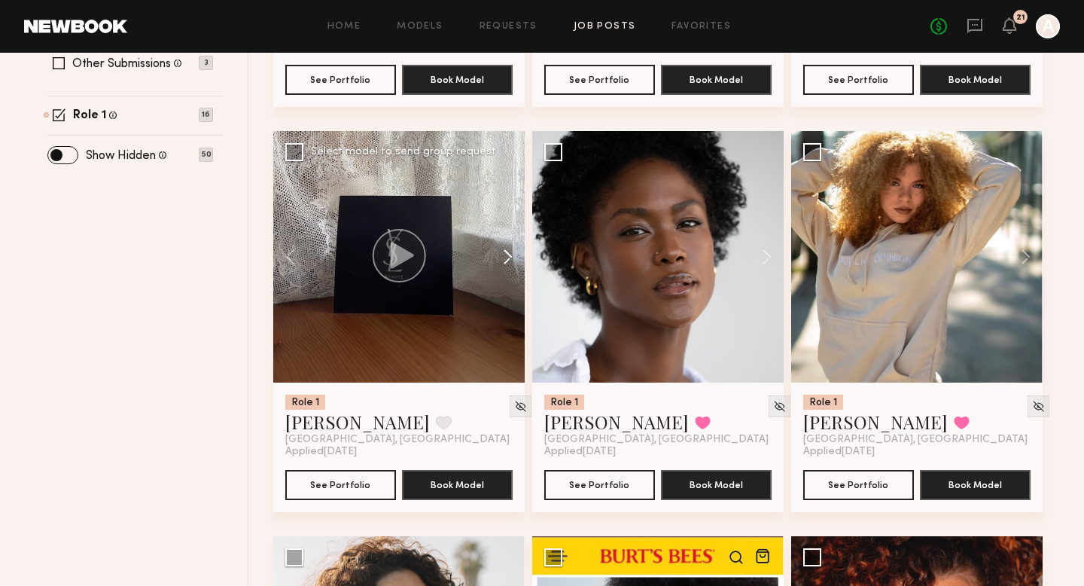
click at [504, 257] on button at bounding box center [500, 256] width 48 height 251
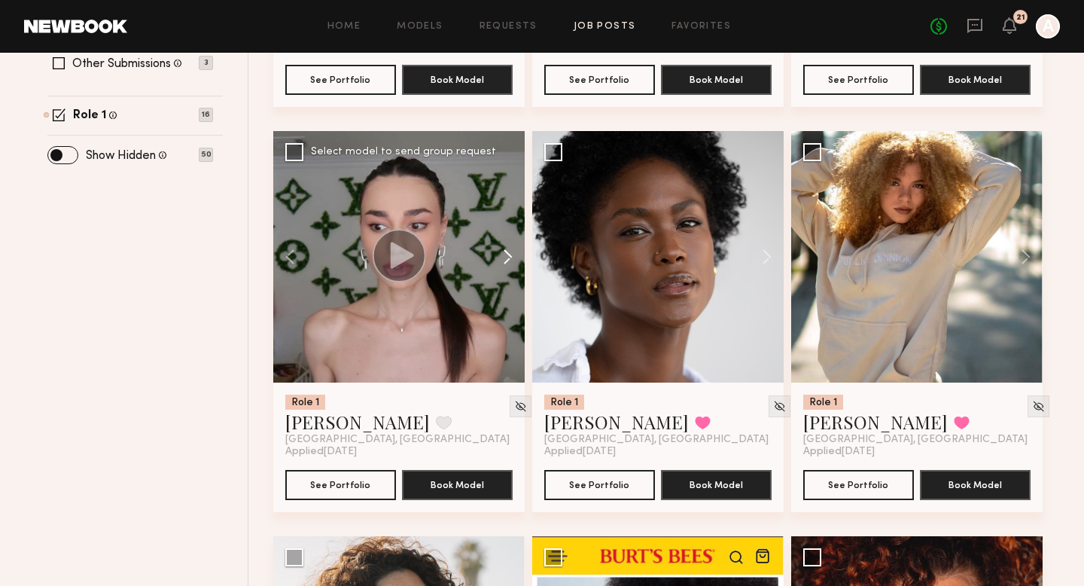
click at [504, 257] on button at bounding box center [500, 256] width 48 height 251
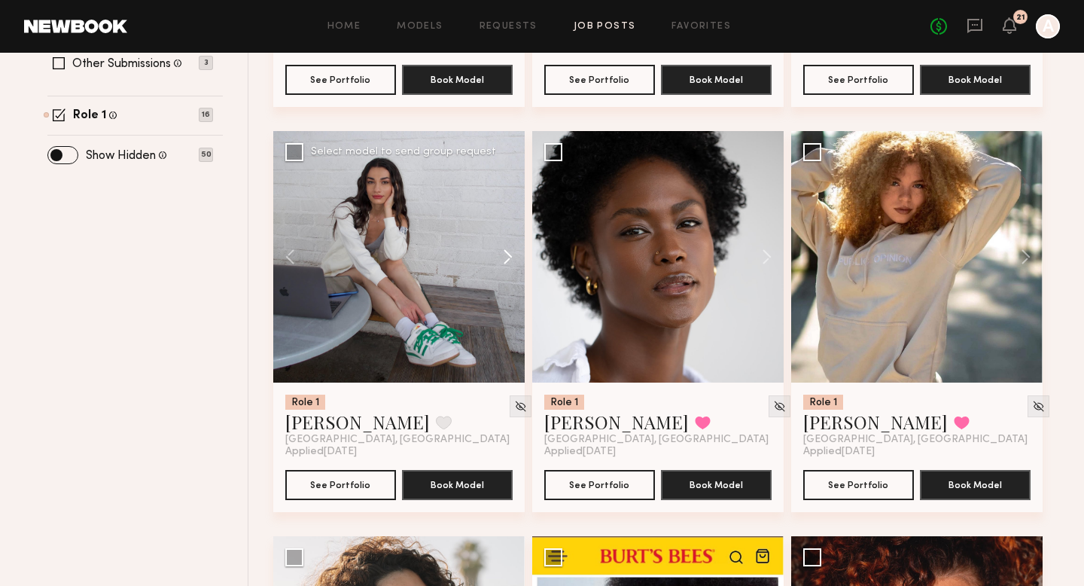
click at [504, 257] on button at bounding box center [500, 256] width 48 height 251
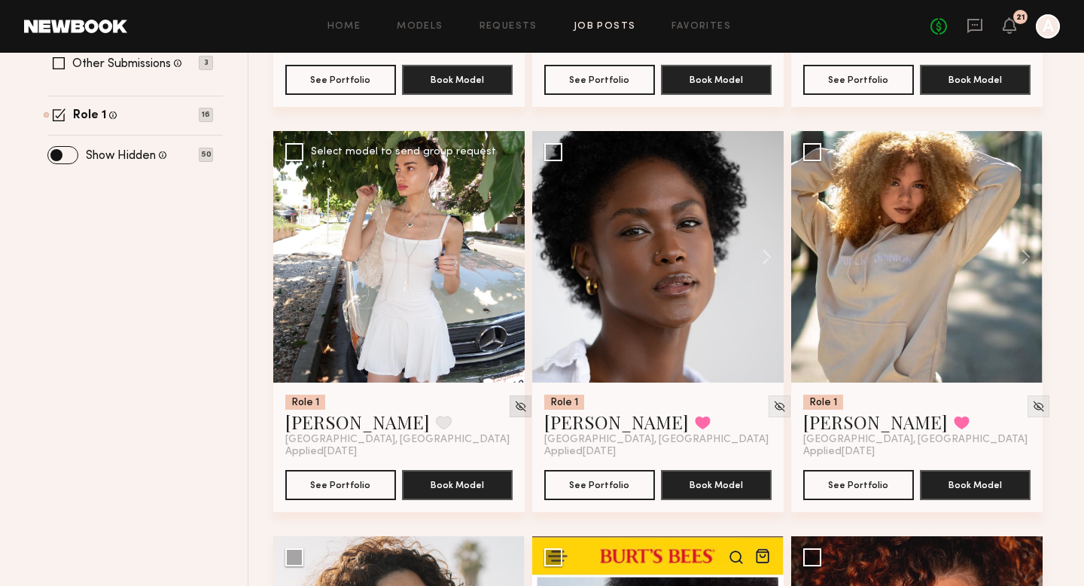
click at [514, 404] on img at bounding box center [520, 406] width 13 height 13
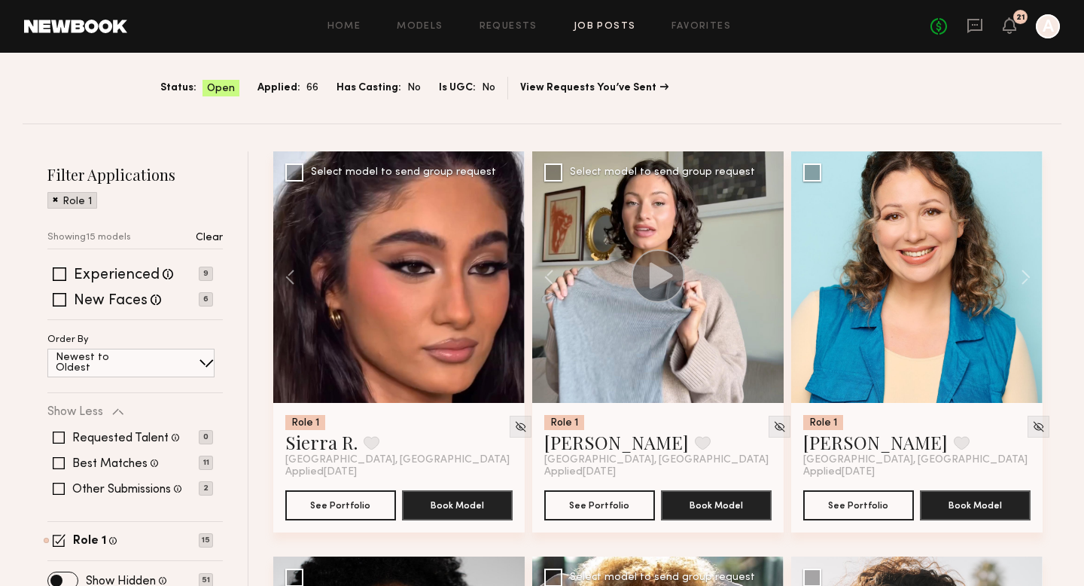
scroll to position [253, 0]
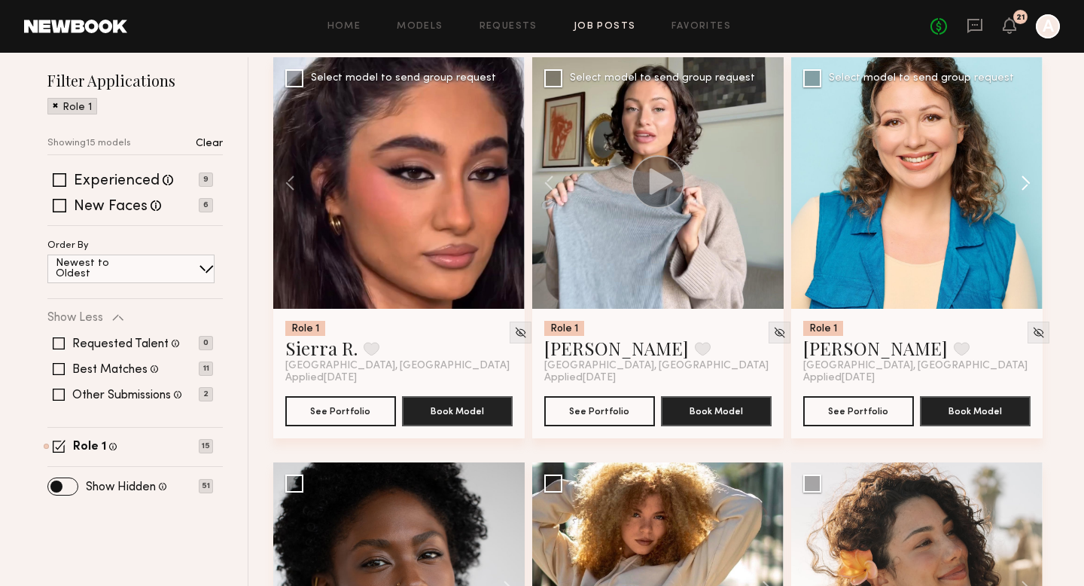
click at [1024, 180] on button at bounding box center [1018, 182] width 48 height 251
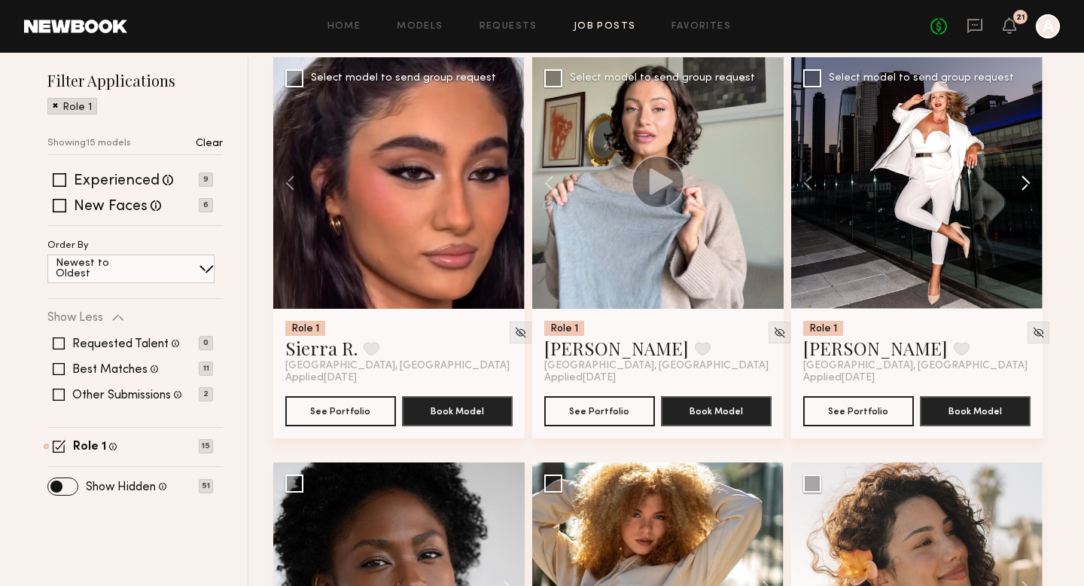
click at [1024, 180] on button at bounding box center [1018, 182] width 48 height 251
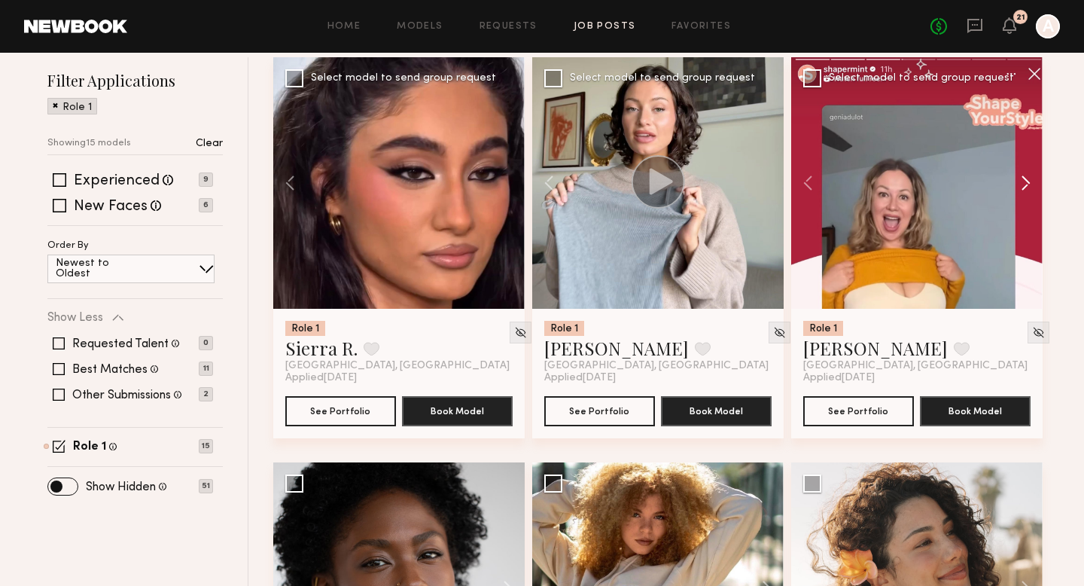
click at [1032, 186] on button at bounding box center [1018, 182] width 48 height 251
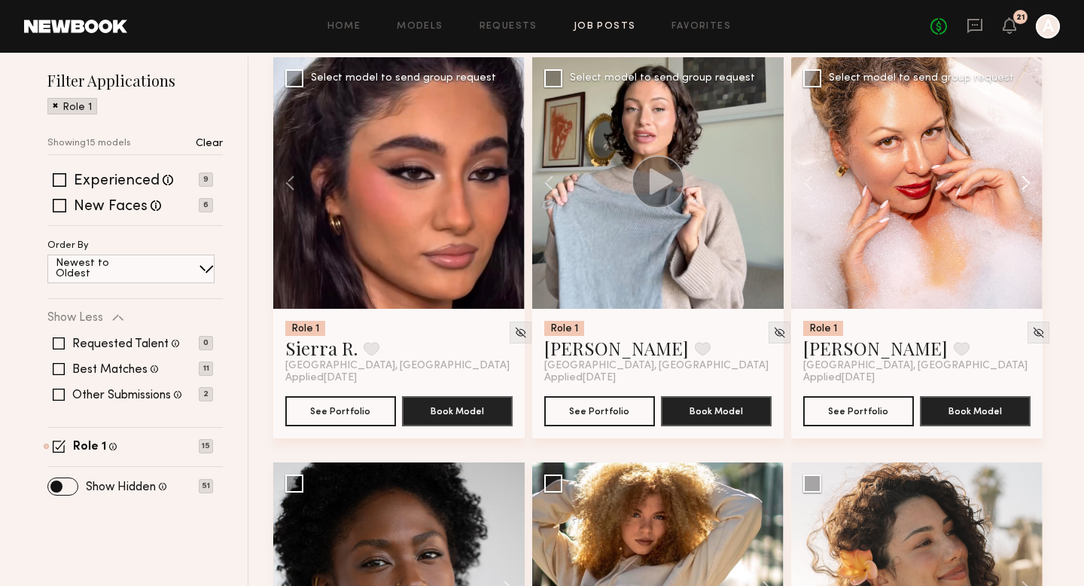
click at [1032, 186] on button at bounding box center [1018, 182] width 48 height 251
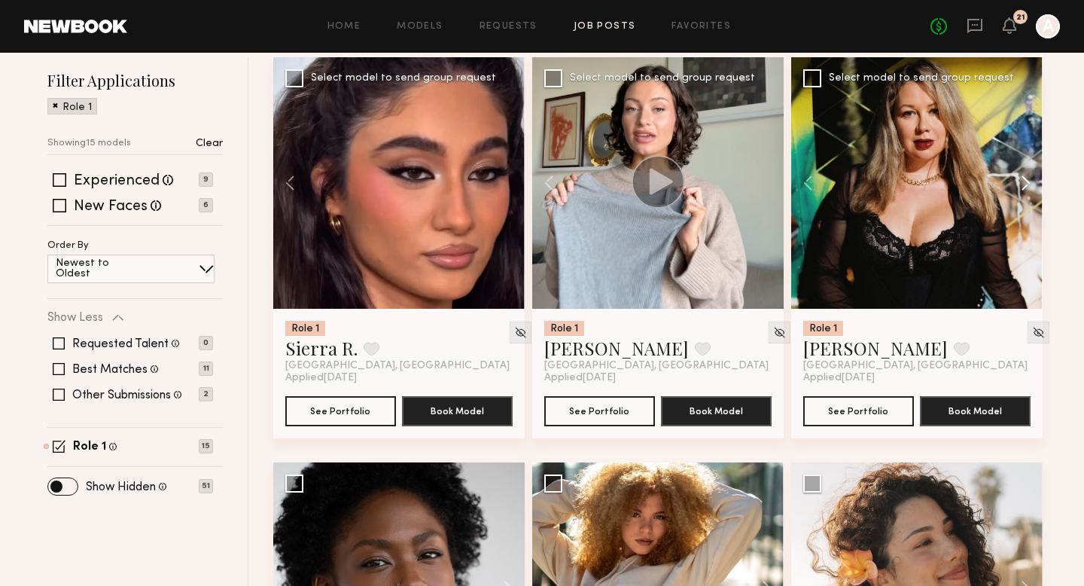
click at [1032, 186] on button at bounding box center [1018, 182] width 48 height 251
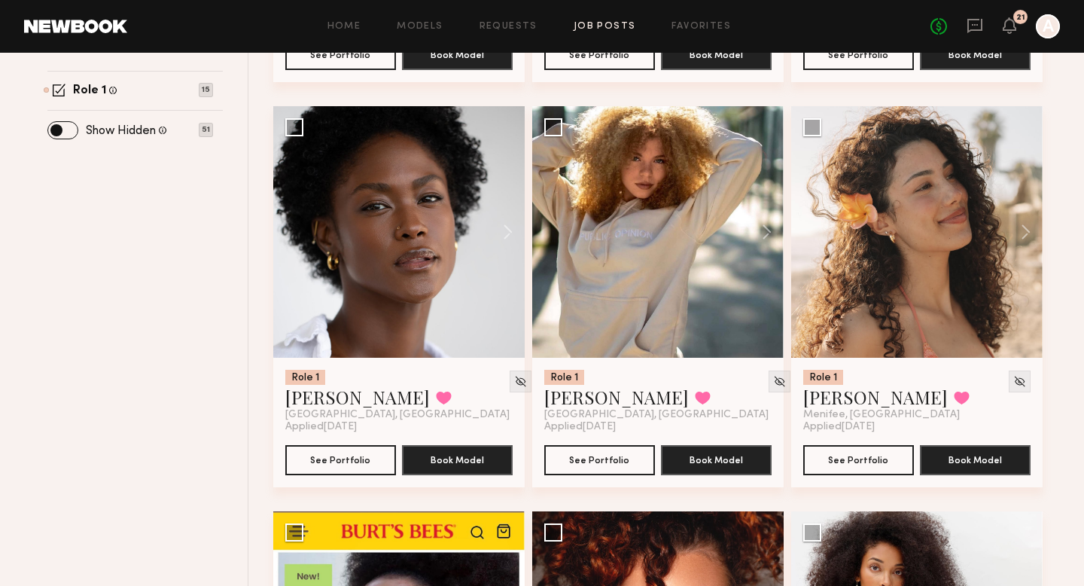
scroll to position [607, 0]
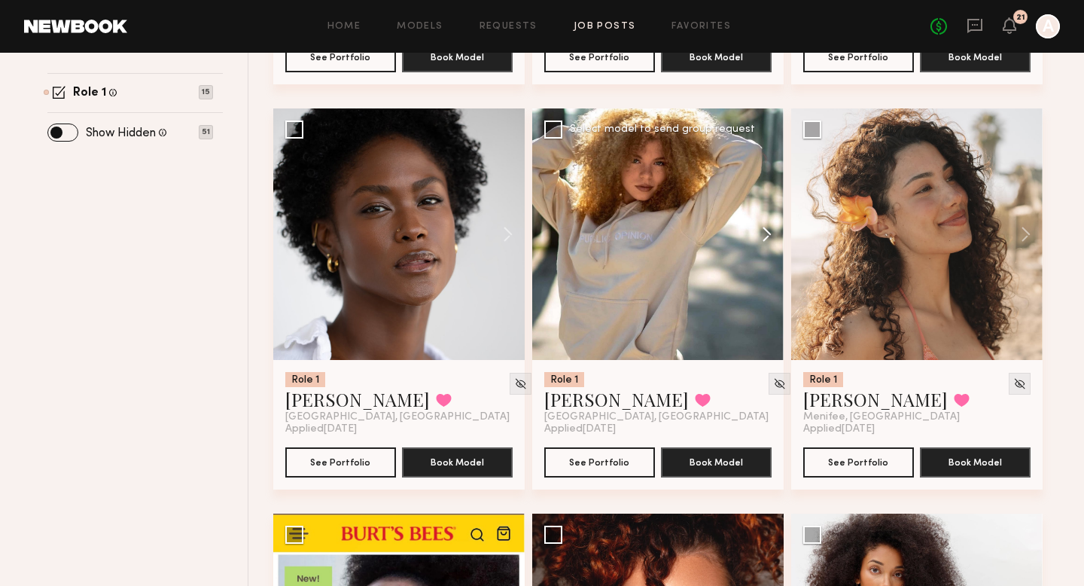
click at [764, 239] on button at bounding box center [759, 233] width 48 height 251
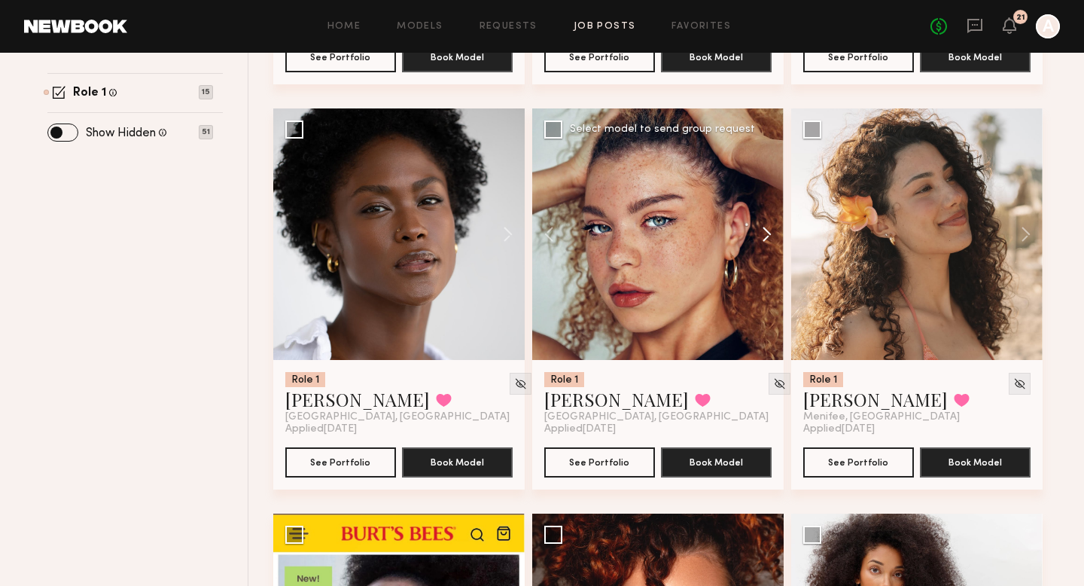
click at [764, 239] on button at bounding box center [759, 233] width 48 height 251
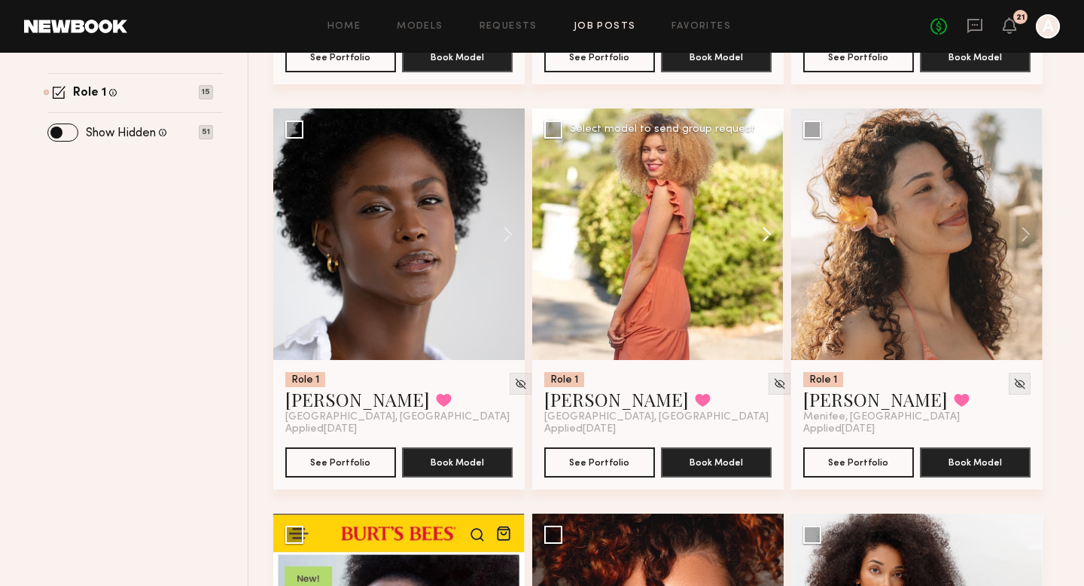
click at [764, 239] on button at bounding box center [759, 233] width 48 height 251
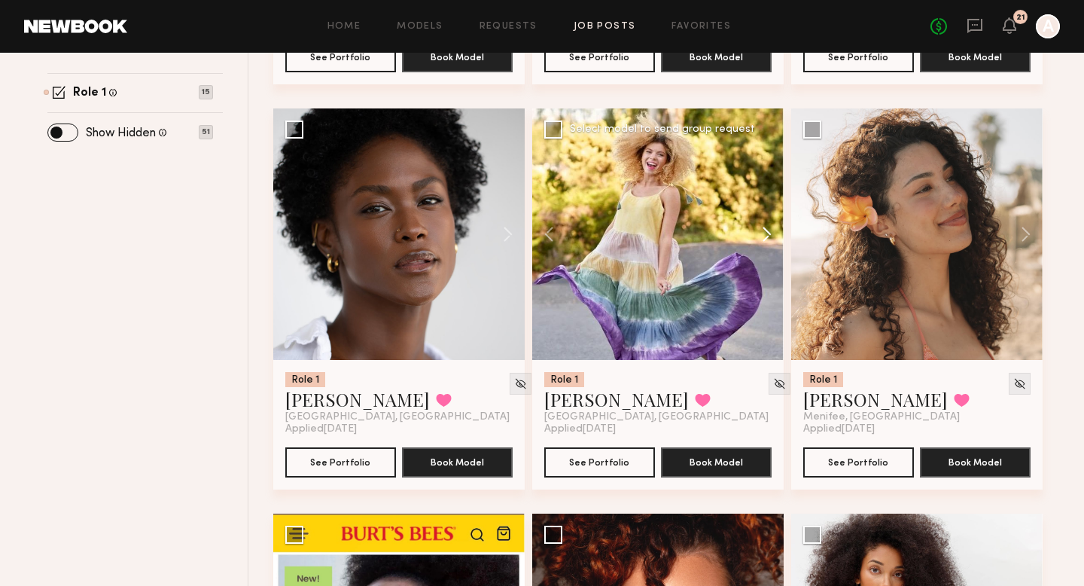
click at [764, 239] on button at bounding box center [759, 233] width 48 height 251
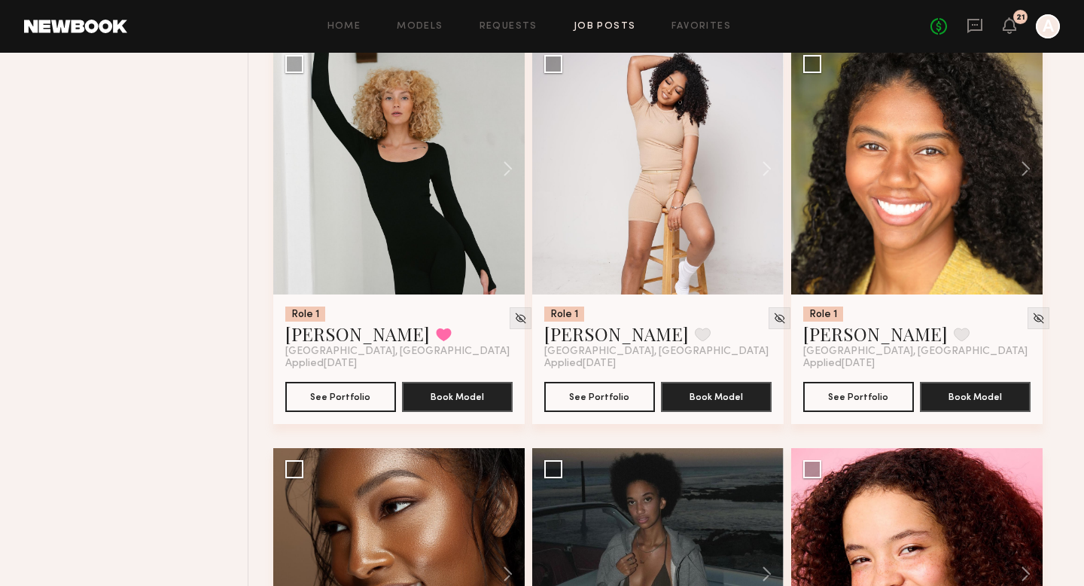
scroll to position [1480, 0]
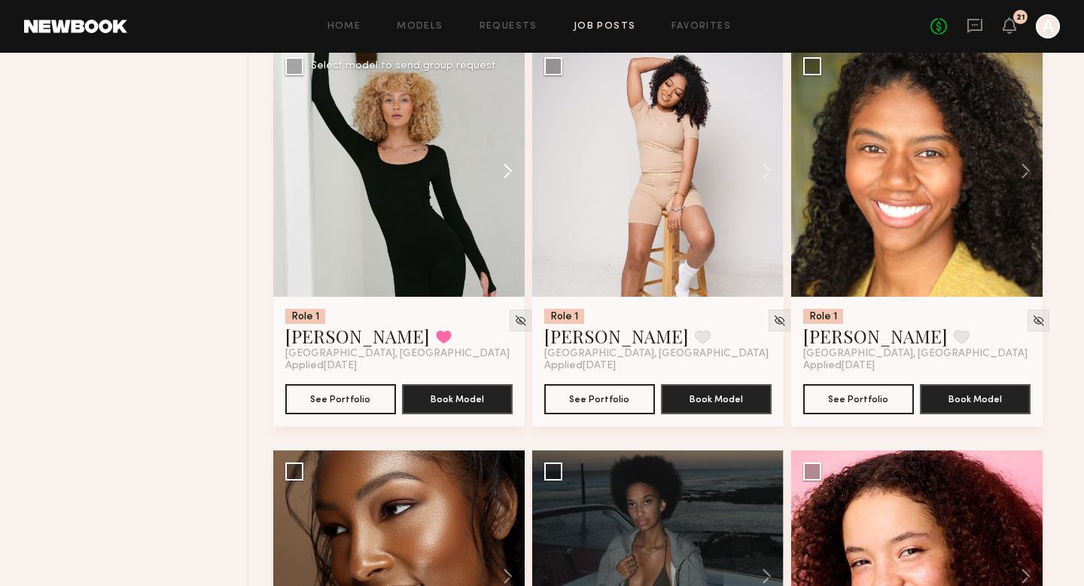
click at [509, 166] on button at bounding box center [500, 170] width 48 height 251
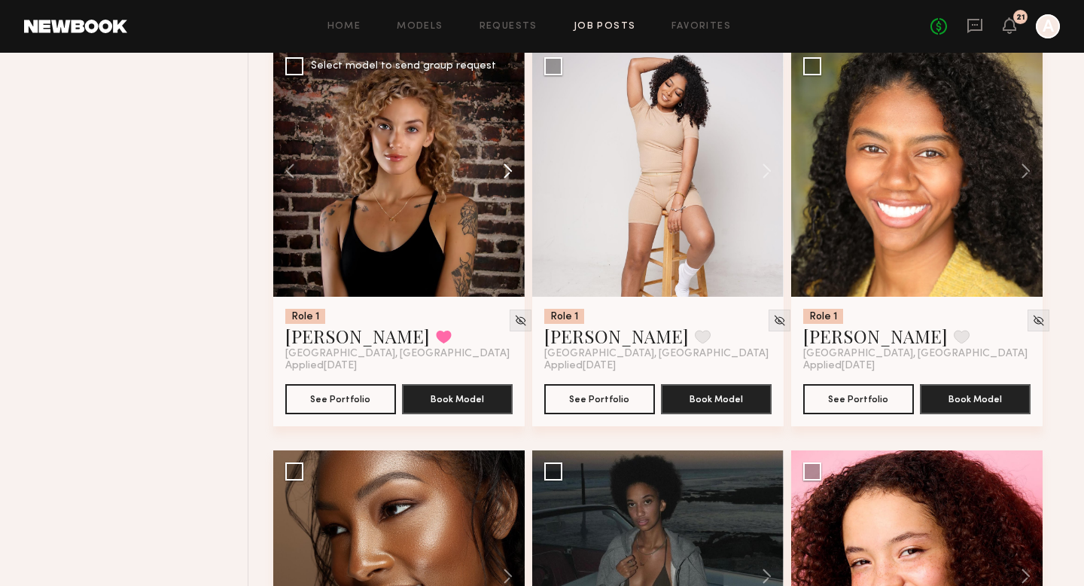
scroll to position [1354, 0]
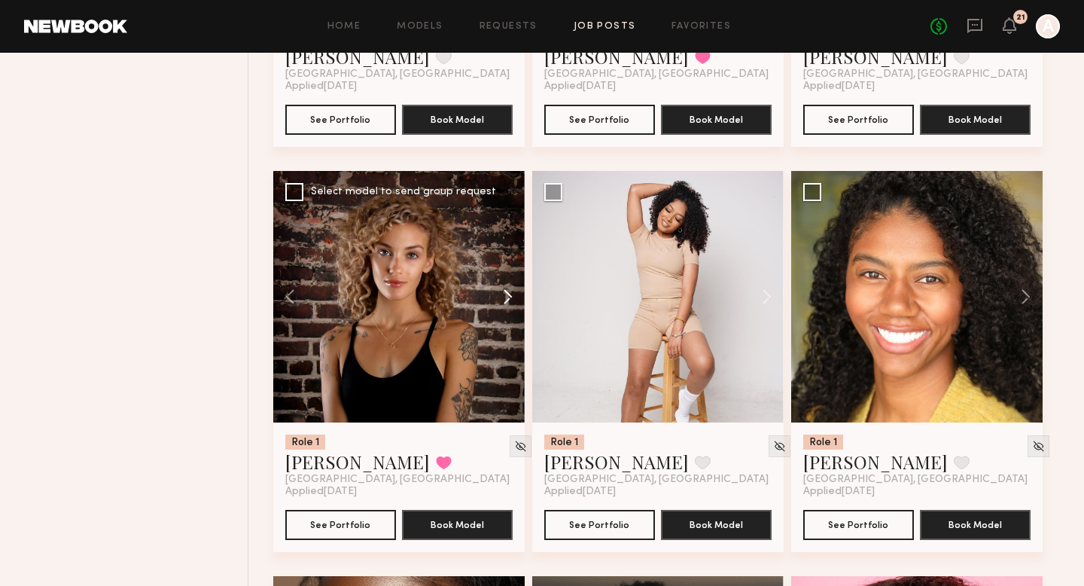
click at [509, 298] on button at bounding box center [500, 296] width 48 height 251
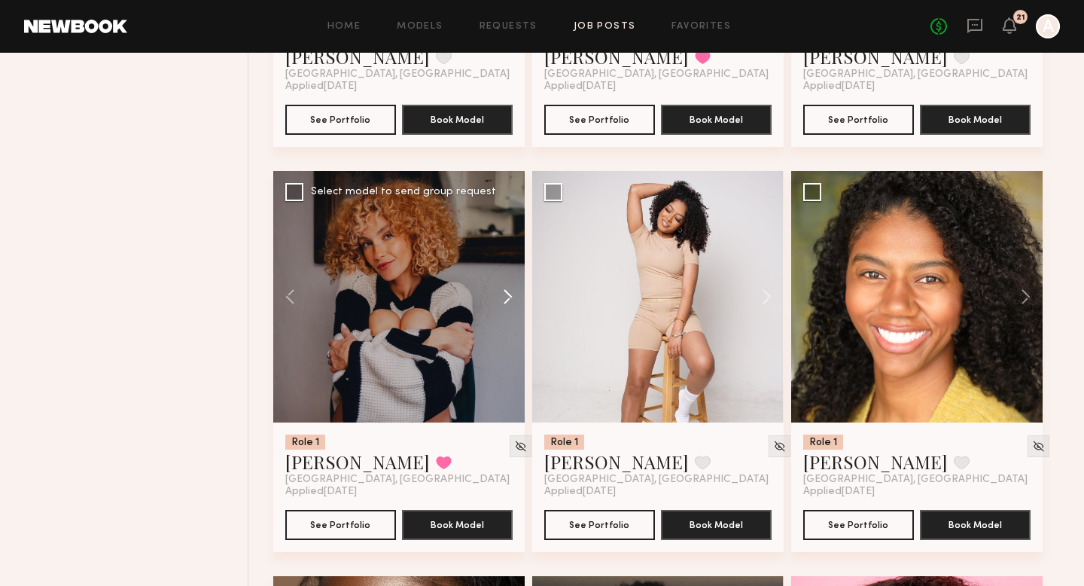
click at [509, 298] on button at bounding box center [500, 296] width 48 height 251
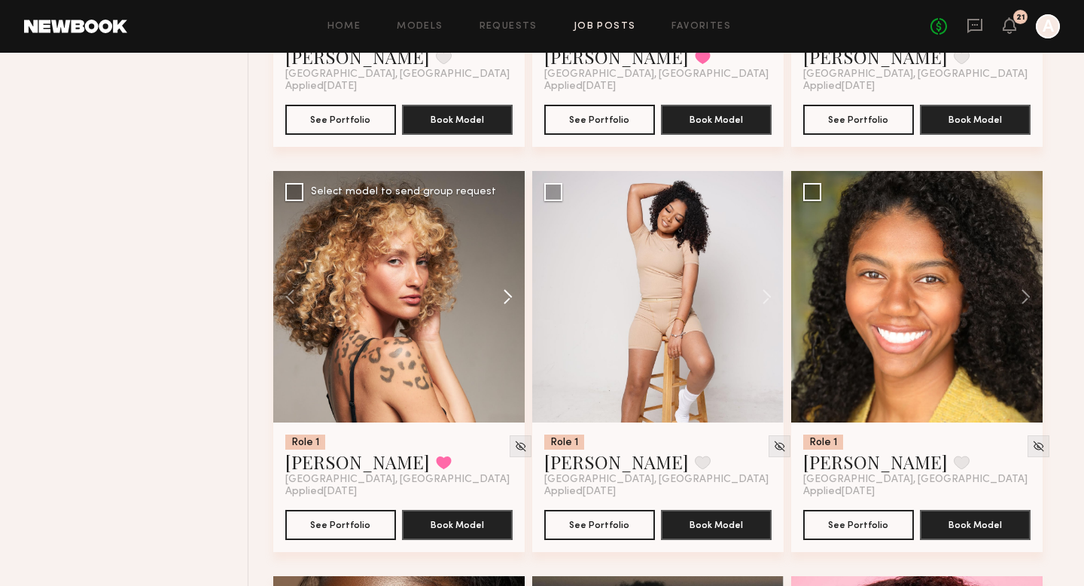
click at [509, 298] on button at bounding box center [500, 296] width 48 height 251
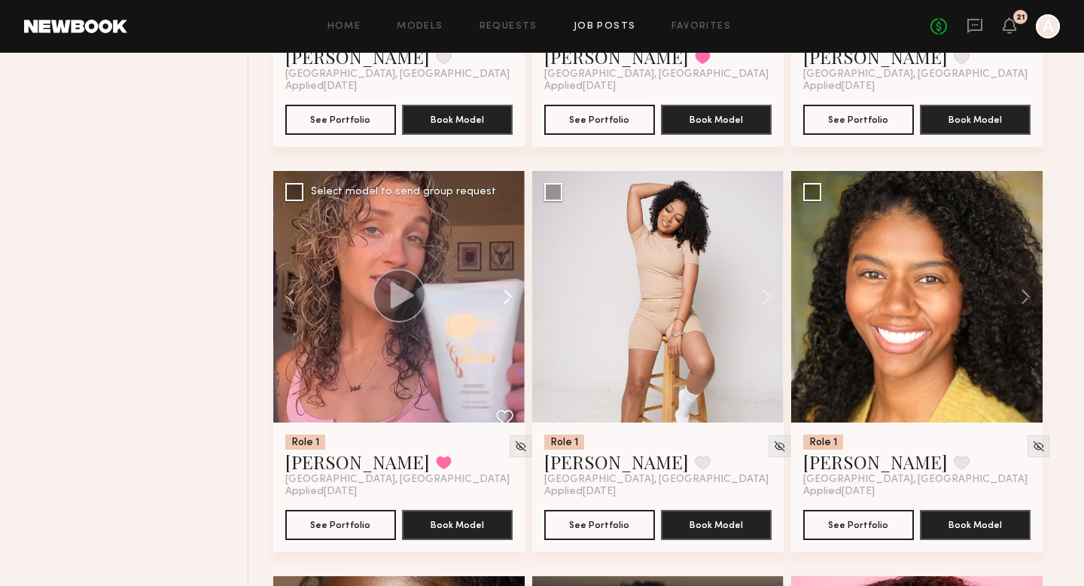
click at [509, 300] on button at bounding box center [500, 296] width 48 height 251
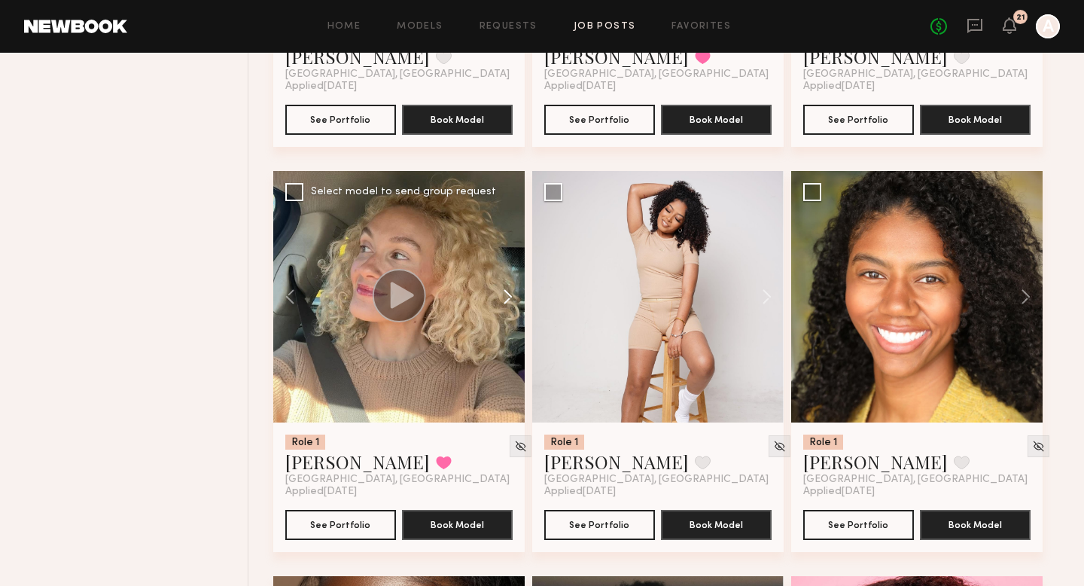
click at [509, 300] on button at bounding box center [500, 296] width 48 height 251
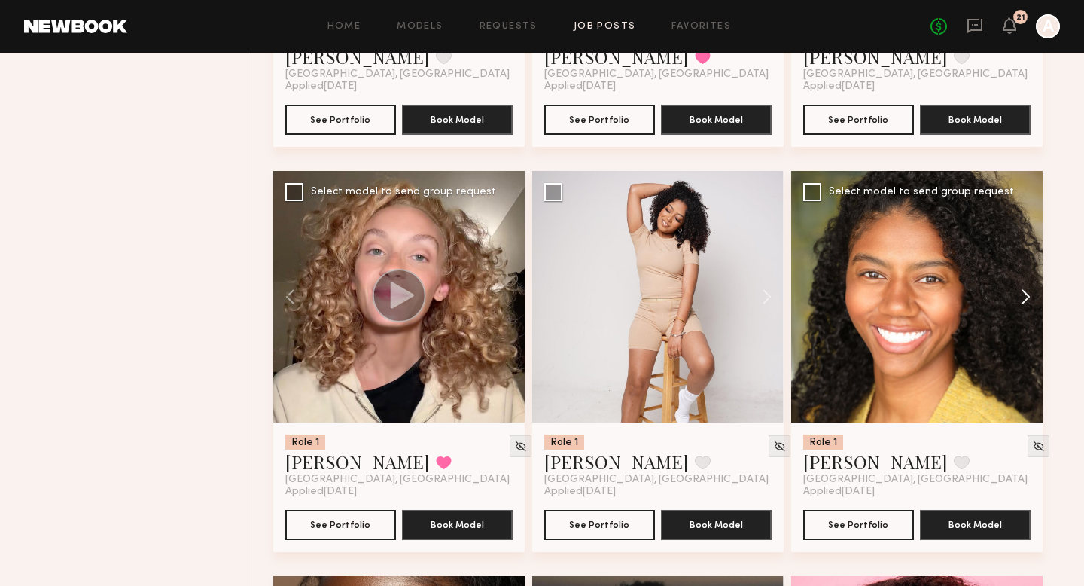
click at [1025, 301] on button at bounding box center [1018, 296] width 48 height 251
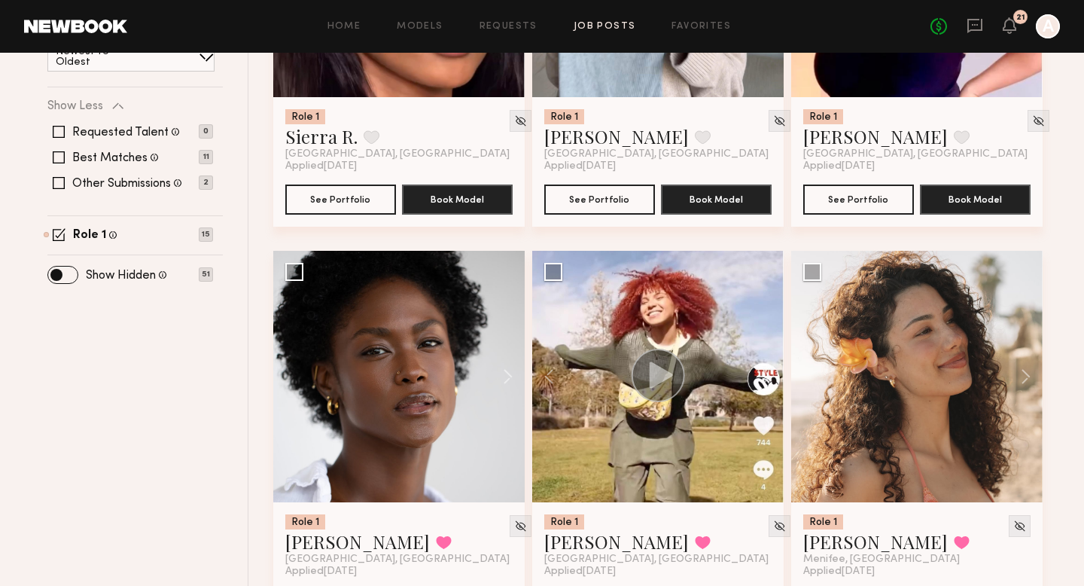
scroll to position [463, 0]
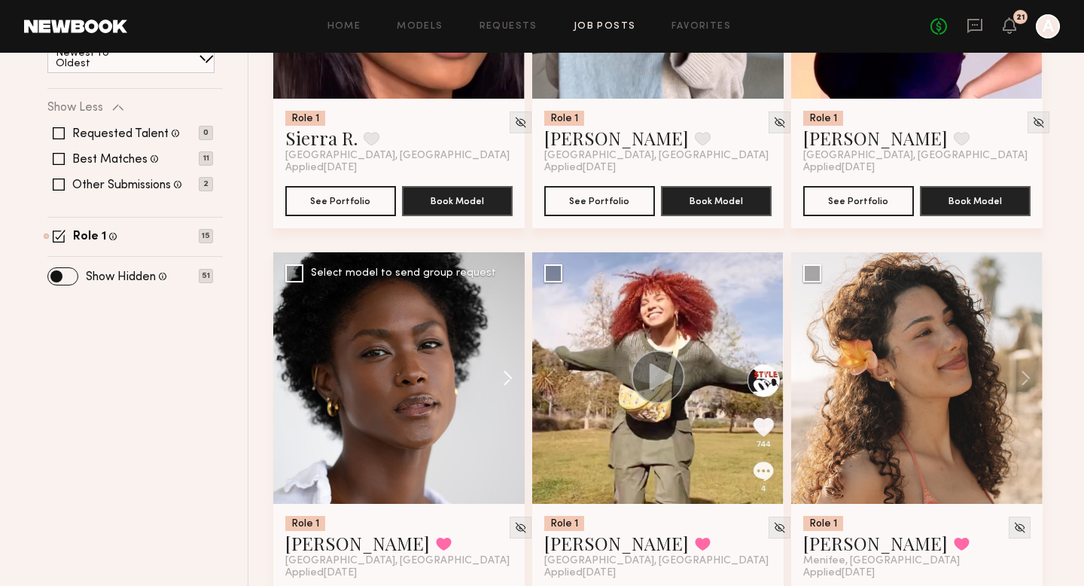
click at [508, 382] on button at bounding box center [500, 377] width 48 height 251
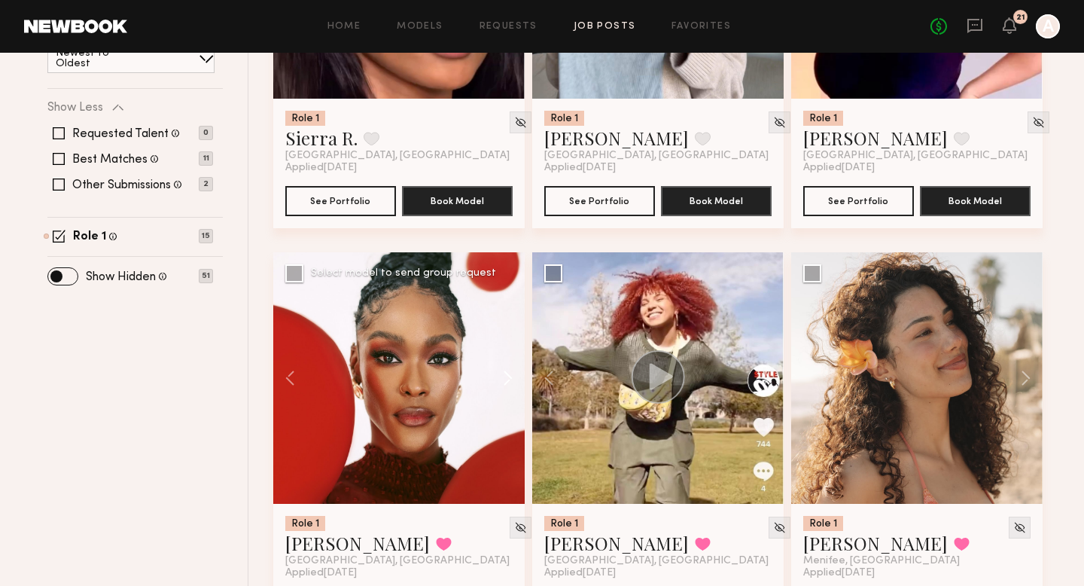
click at [508, 382] on button at bounding box center [500, 377] width 48 height 251
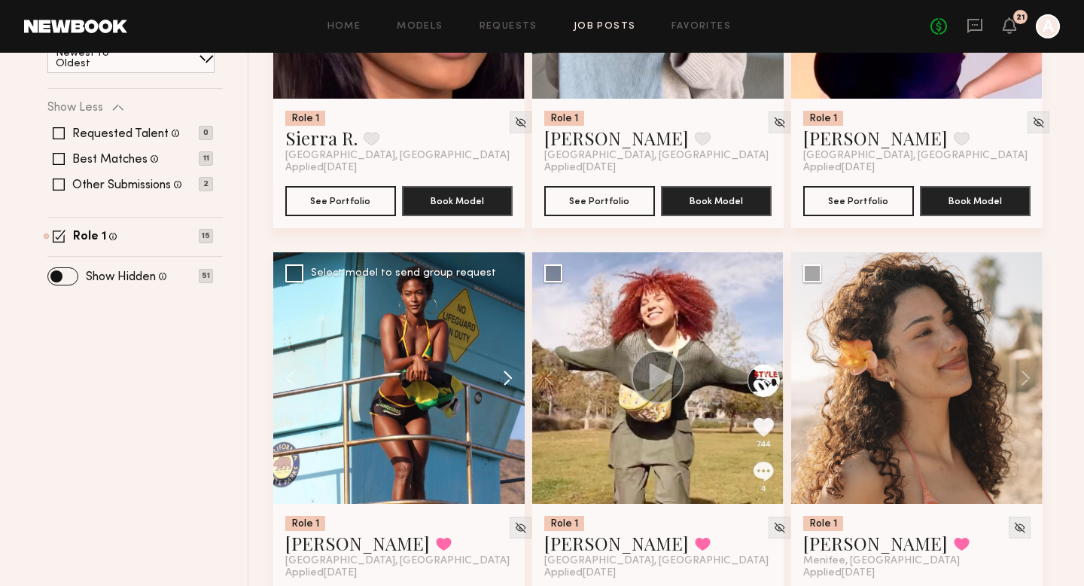
click at [508, 382] on button at bounding box center [500, 377] width 48 height 251
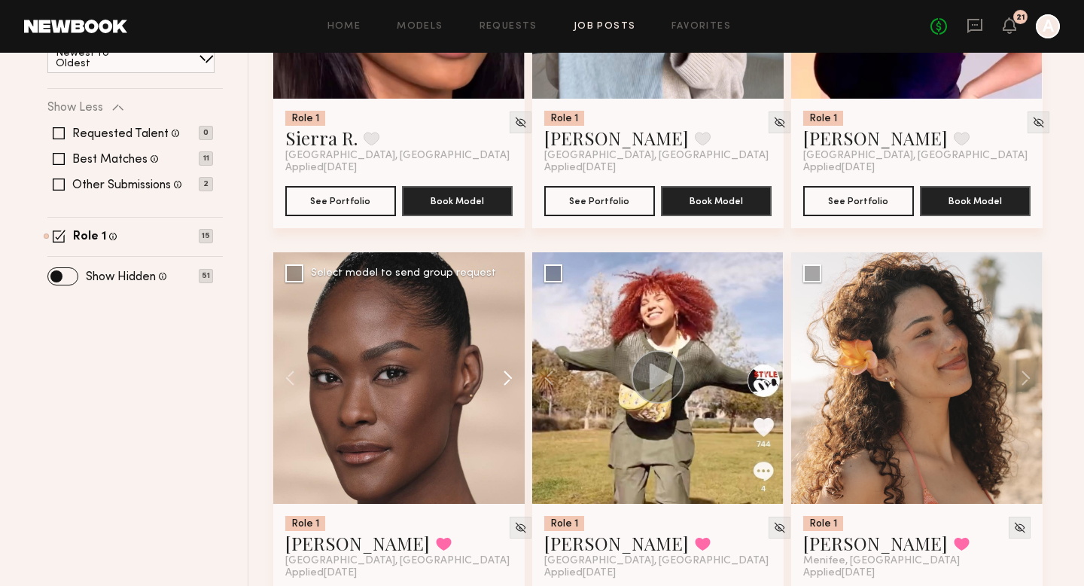
click at [508, 382] on button at bounding box center [500, 377] width 48 height 251
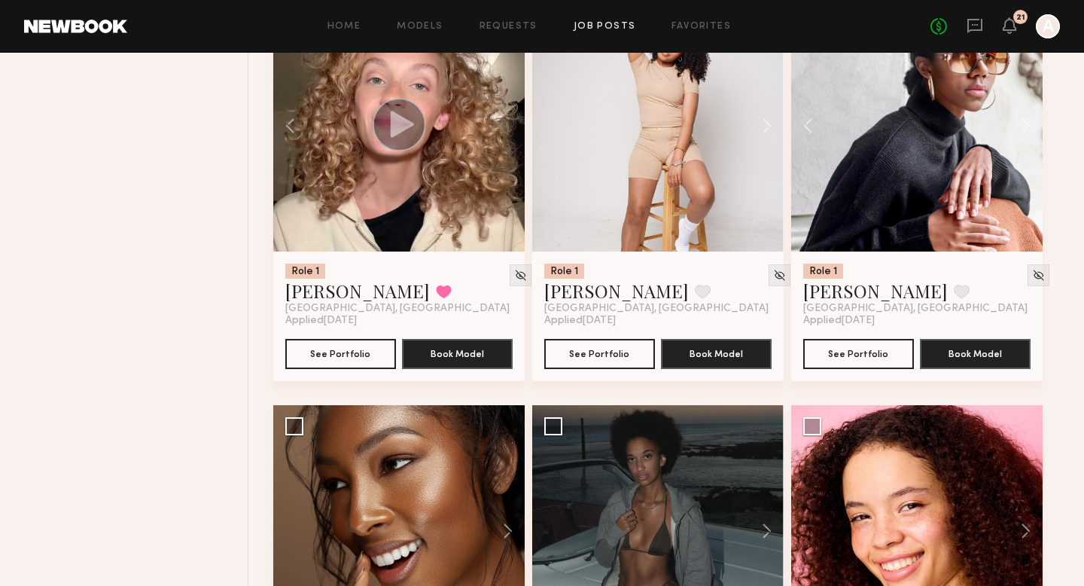
scroll to position [1751, 0]
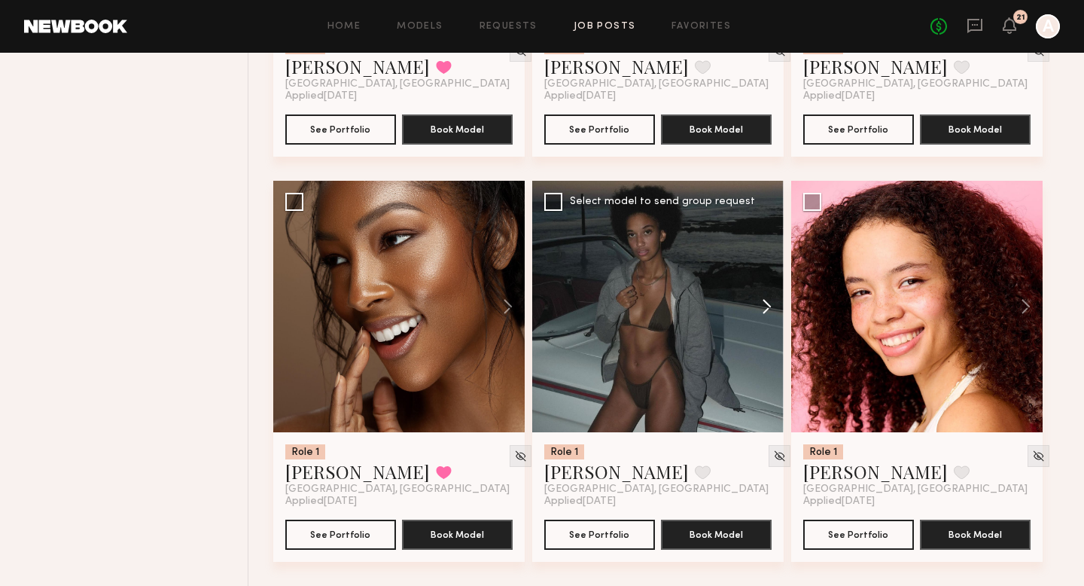
click at [763, 306] on button at bounding box center [759, 306] width 48 height 251
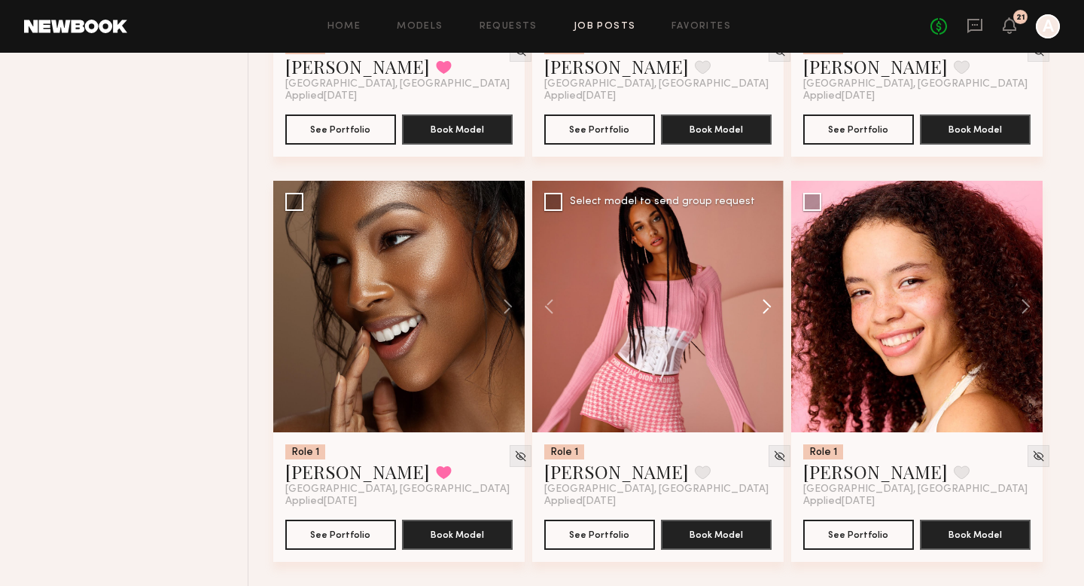
click at [764, 306] on button at bounding box center [759, 306] width 48 height 251
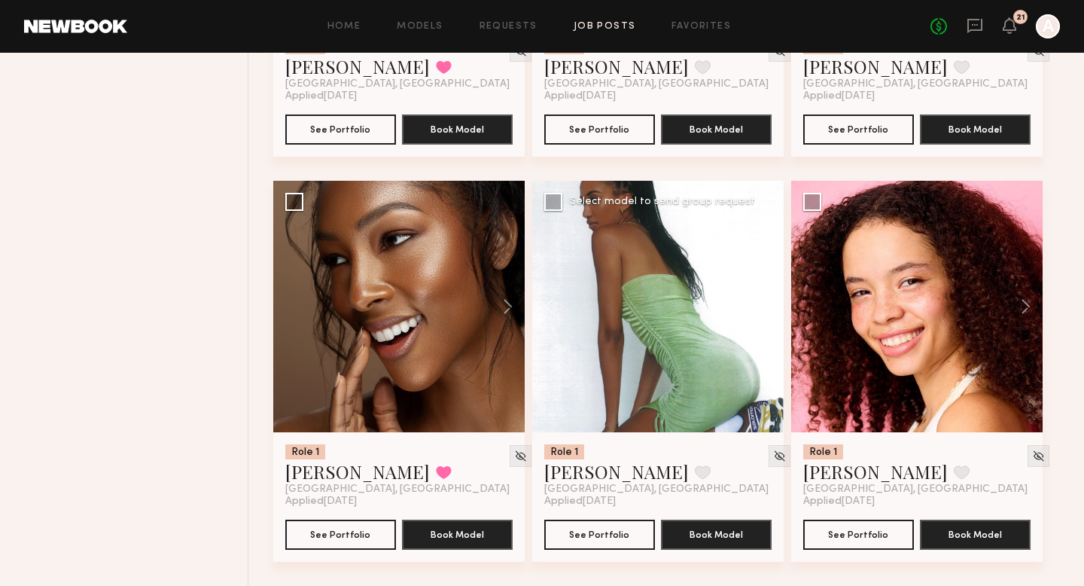
click at [764, 306] on button at bounding box center [759, 306] width 48 height 251
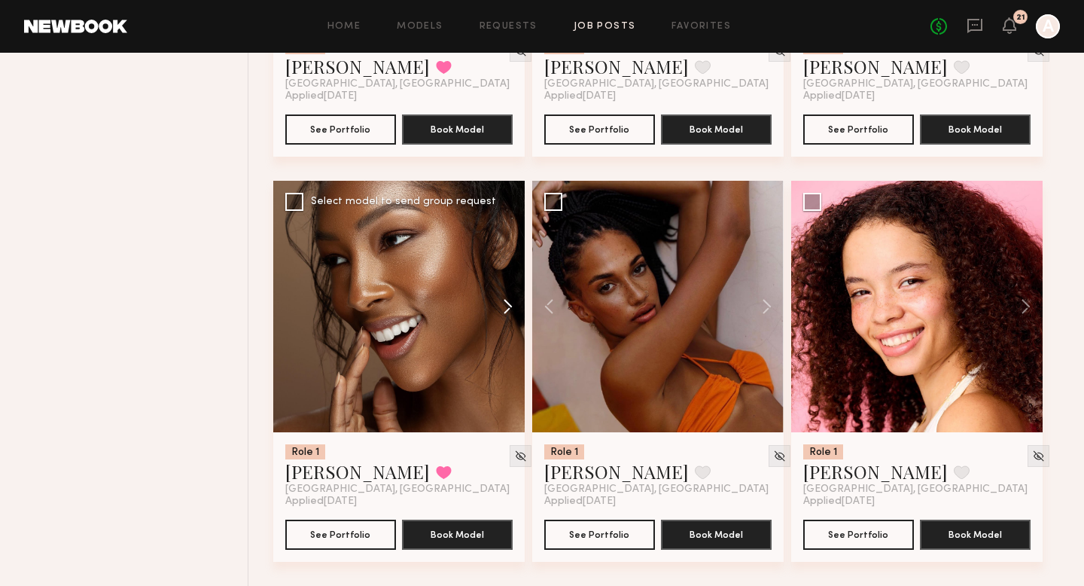
click at [508, 310] on button at bounding box center [500, 306] width 48 height 251
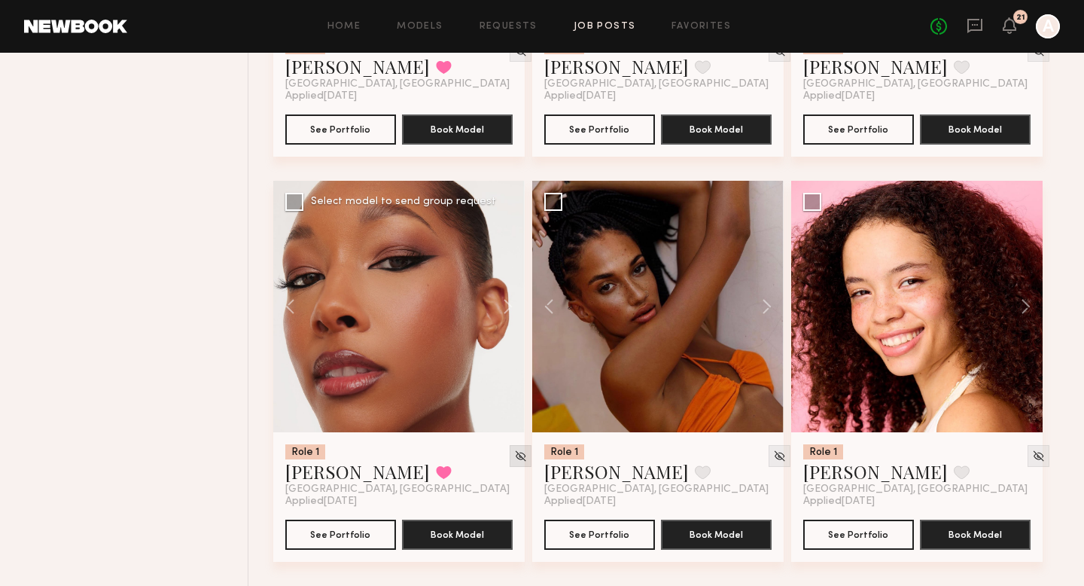
click at [514, 458] on img at bounding box center [520, 455] width 13 height 13
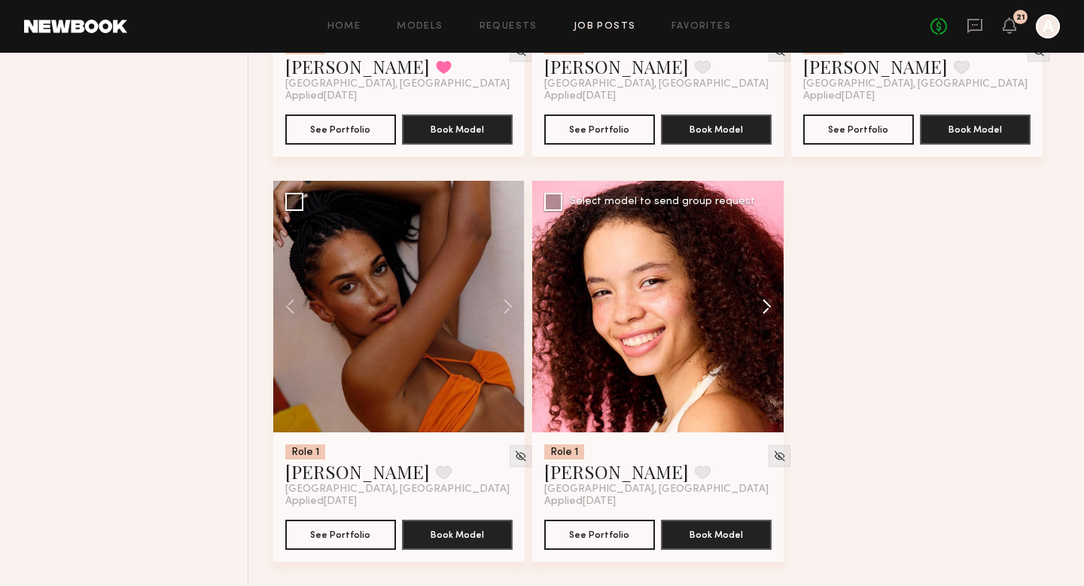
click at [772, 304] on button at bounding box center [759, 306] width 48 height 251
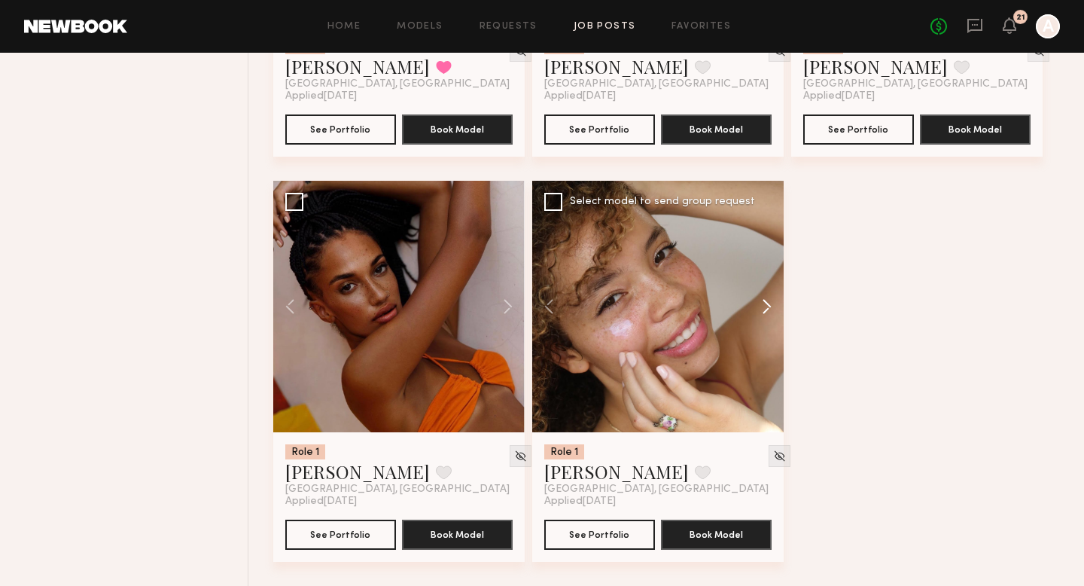
click at [772, 304] on button at bounding box center [759, 306] width 48 height 251
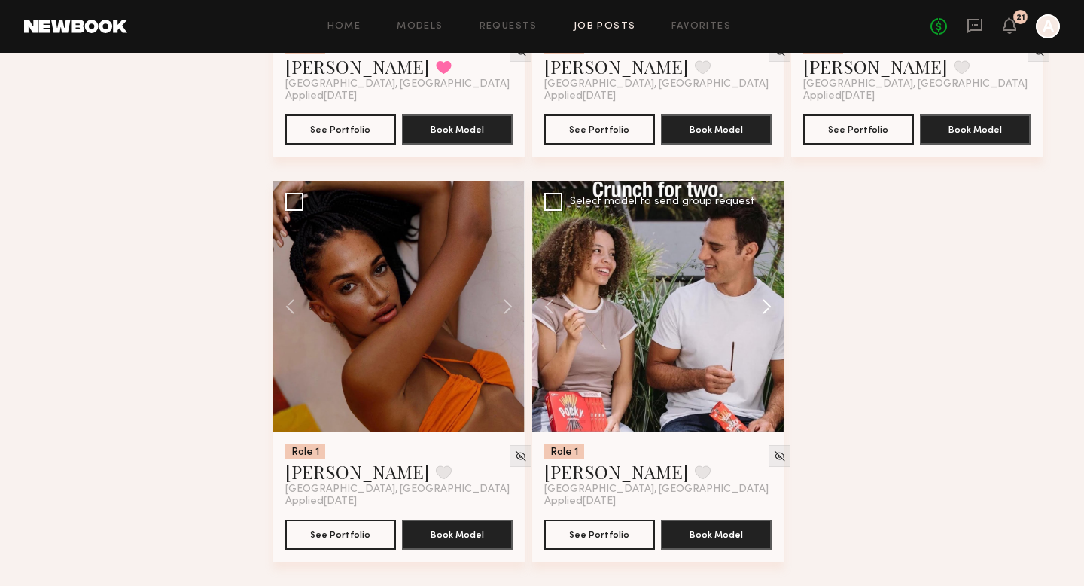
click at [772, 304] on button at bounding box center [759, 306] width 48 height 251
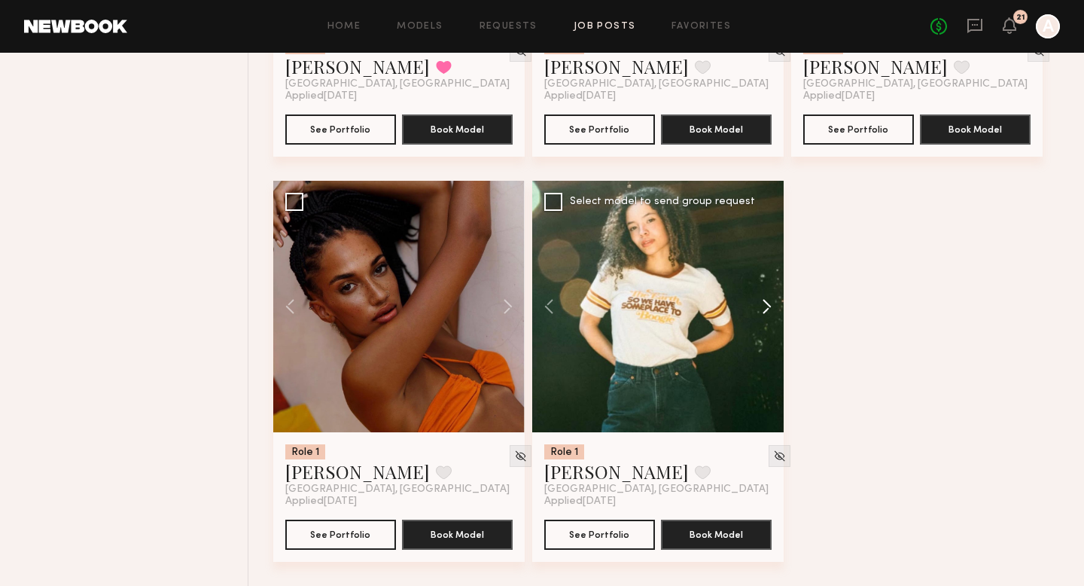
click at [772, 304] on button at bounding box center [759, 306] width 48 height 251
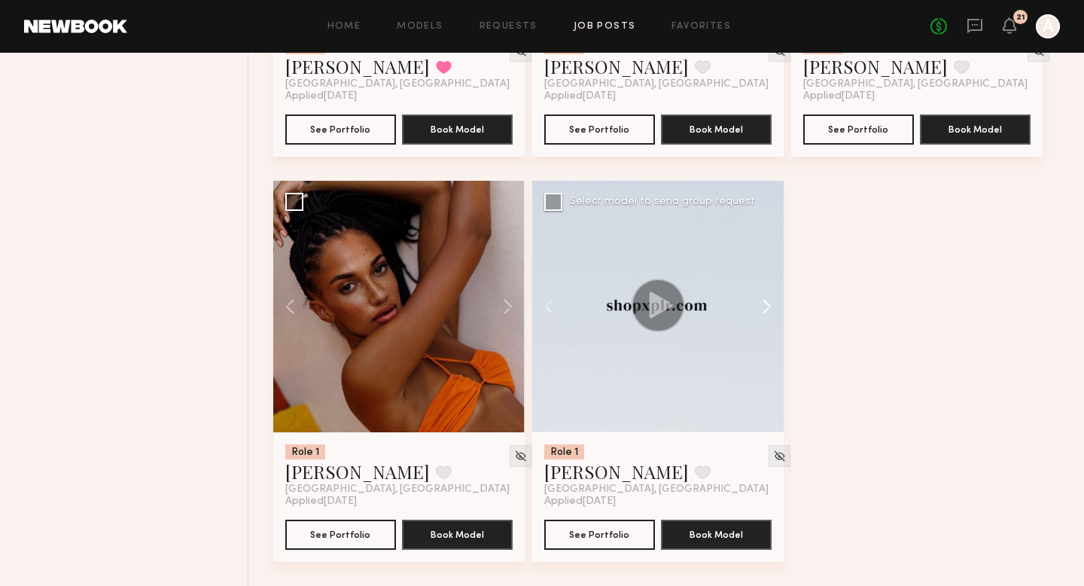
click at [772, 304] on button at bounding box center [759, 306] width 48 height 251
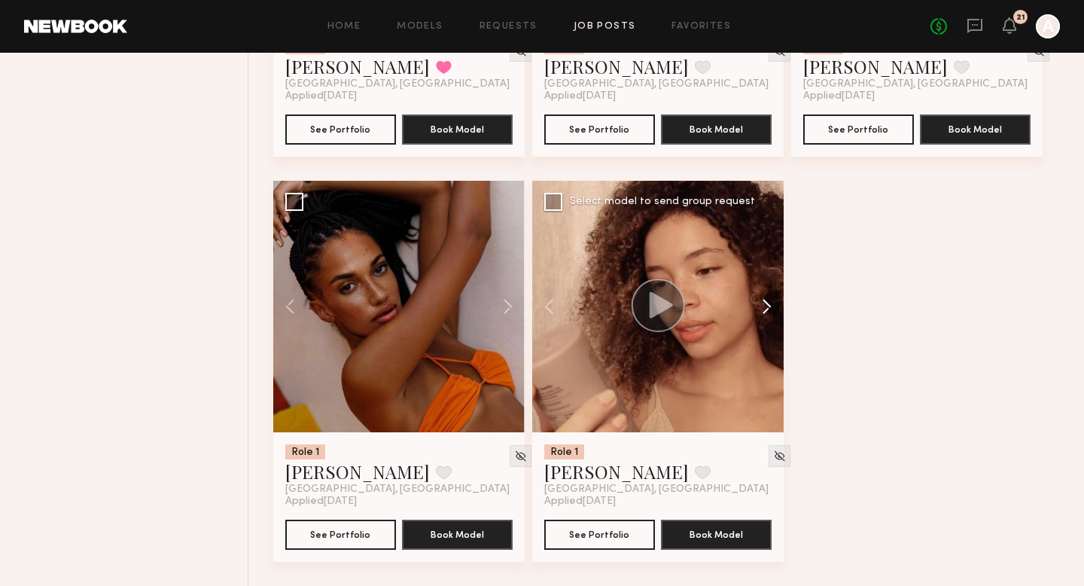
click at [771, 305] on button at bounding box center [759, 306] width 48 height 251
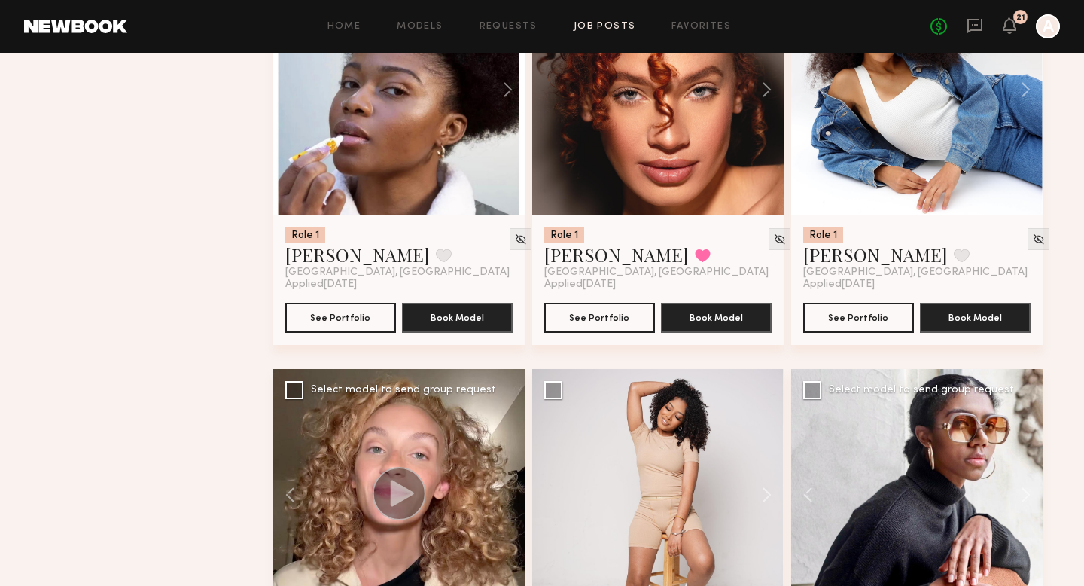
scroll to position [1381, 0]
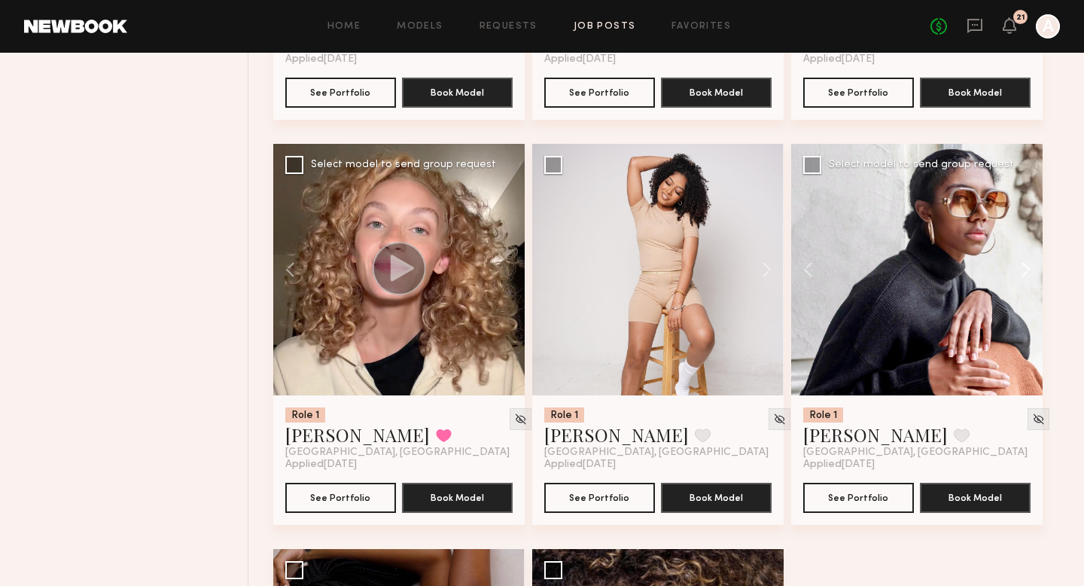
click at [1025, 275] on button at bounding box center [1018, 269] width 48 height 251
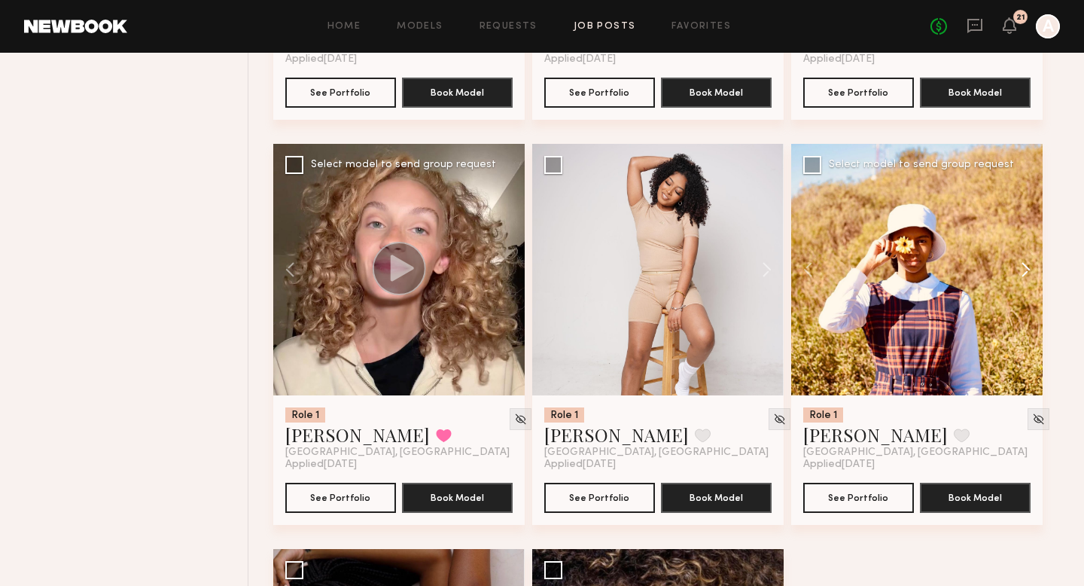
click at [1025, 275] on button at bounding box center [1018, 269] width 48 height 251
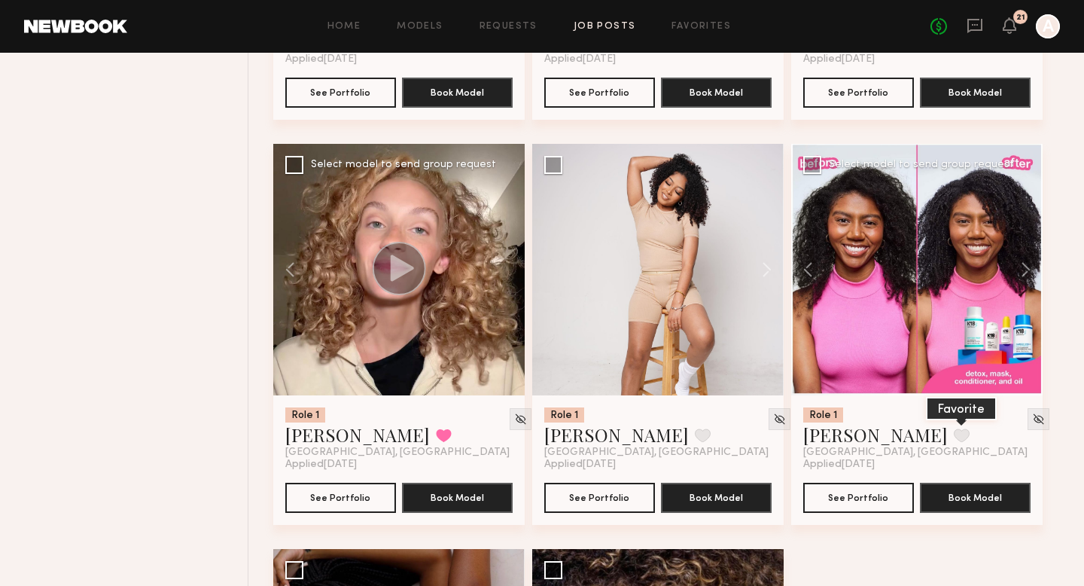
click at [954, 439] on button at bounding box center [962, 435] width 16 height 14
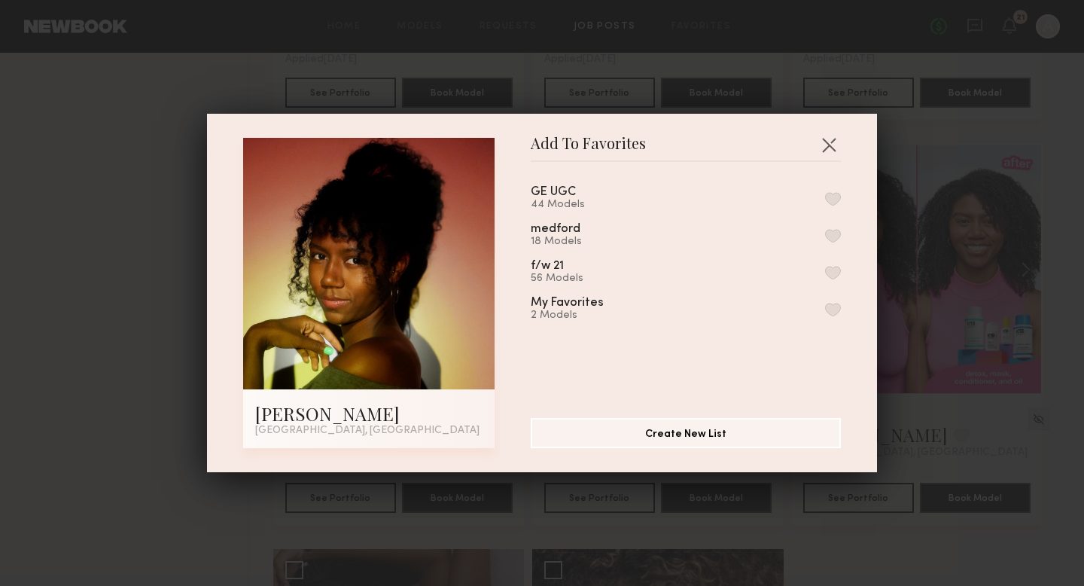
click at [836, 200] on button "button" at bounding box center [833, 199] width 16 height 14
click at [835, 149] on button "button" at bounding box center [829, 144] width 24 height 24
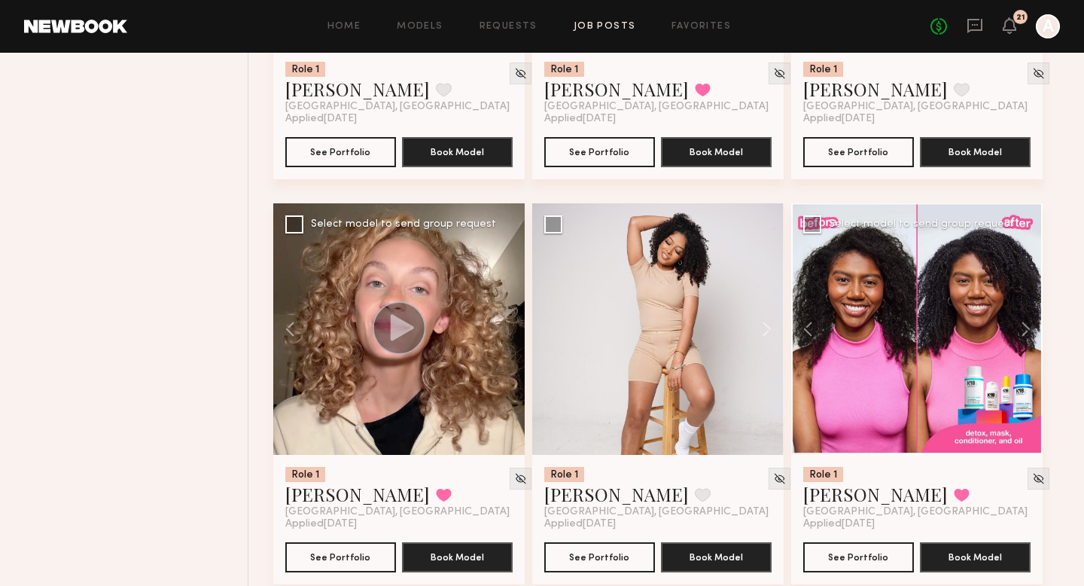
scroll to position [1310, 0]
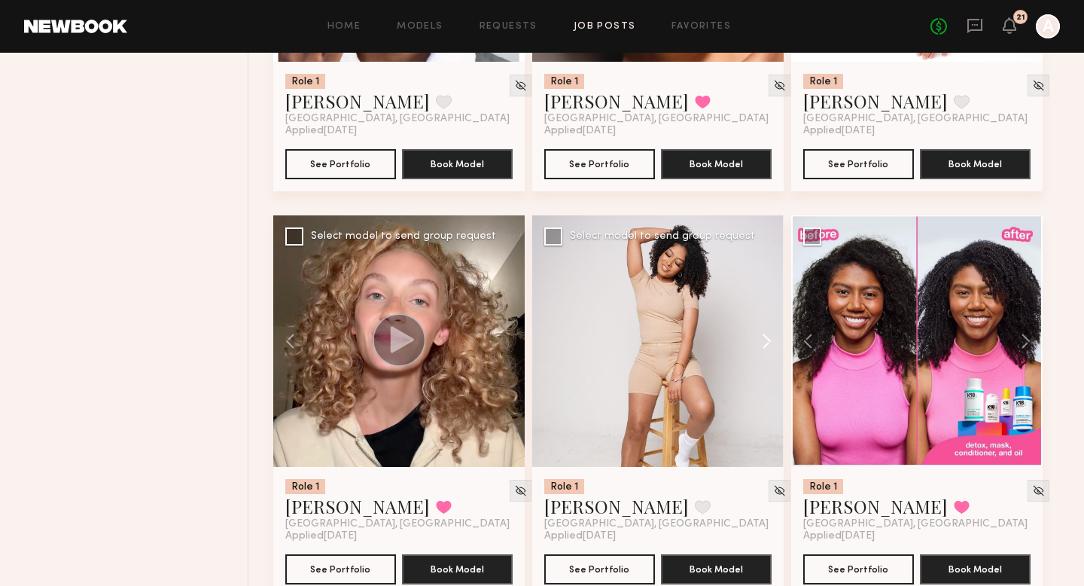
click at [768, 342] on button at bounding box center [759, 340] width 48 height 251
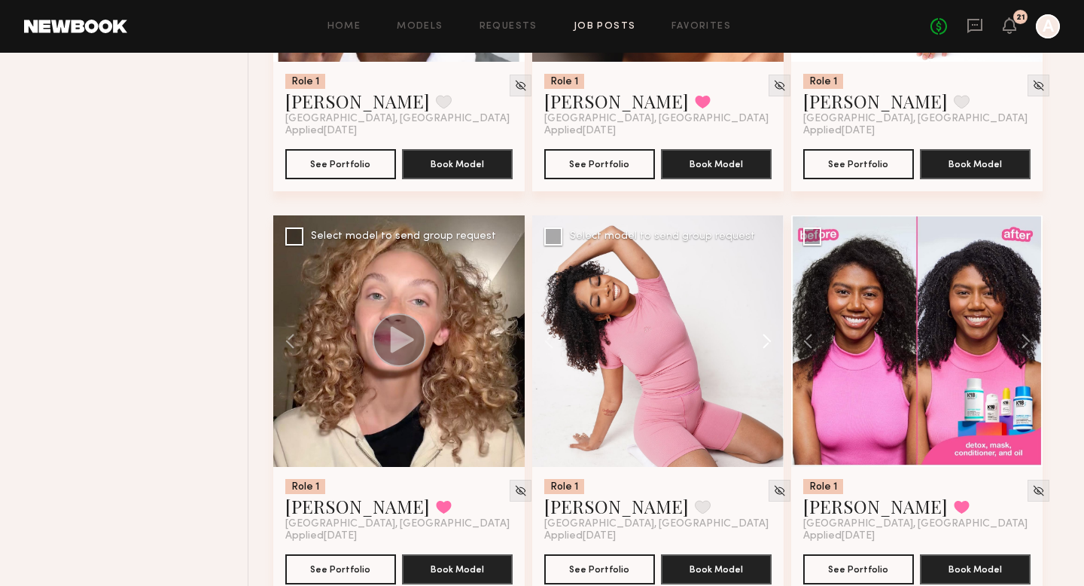
click at [768, 342] on button at bounding box center [759, 340] width 48 height 251
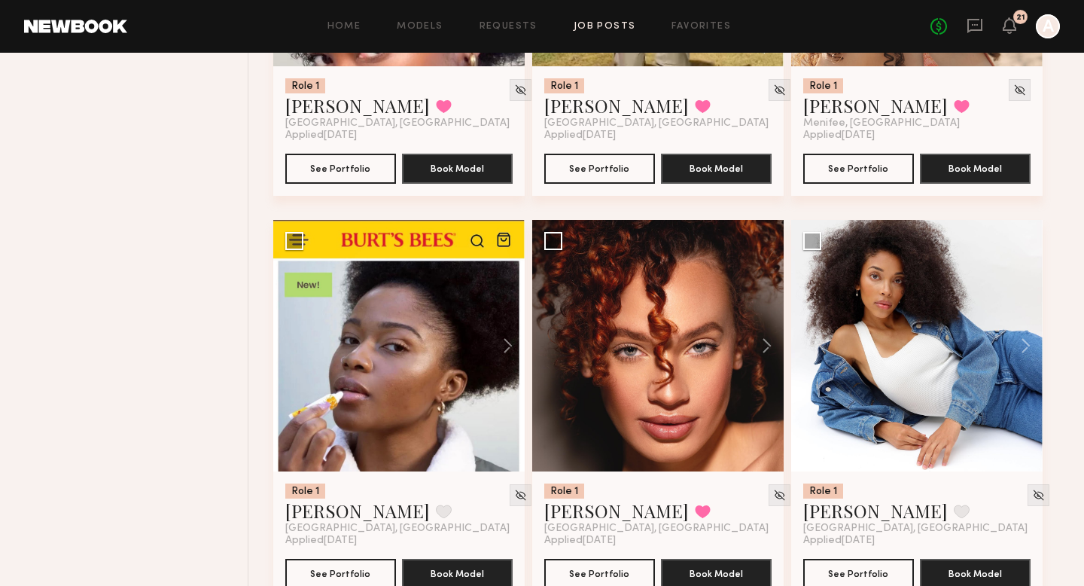
scroll to position [888, 0]
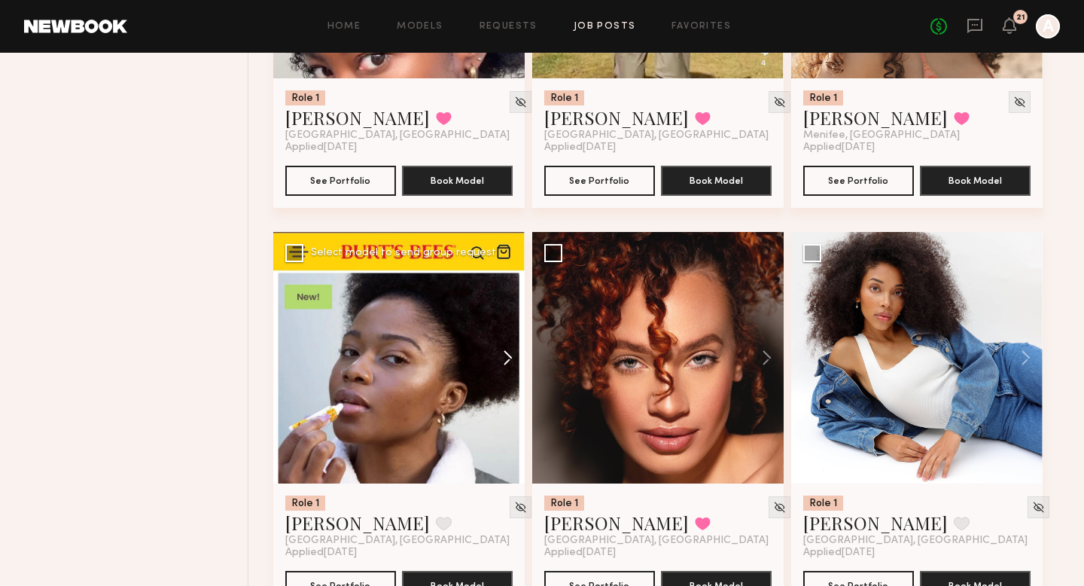
click at [507, 358] on button at bounding box center [500, 357] width 48 height 251
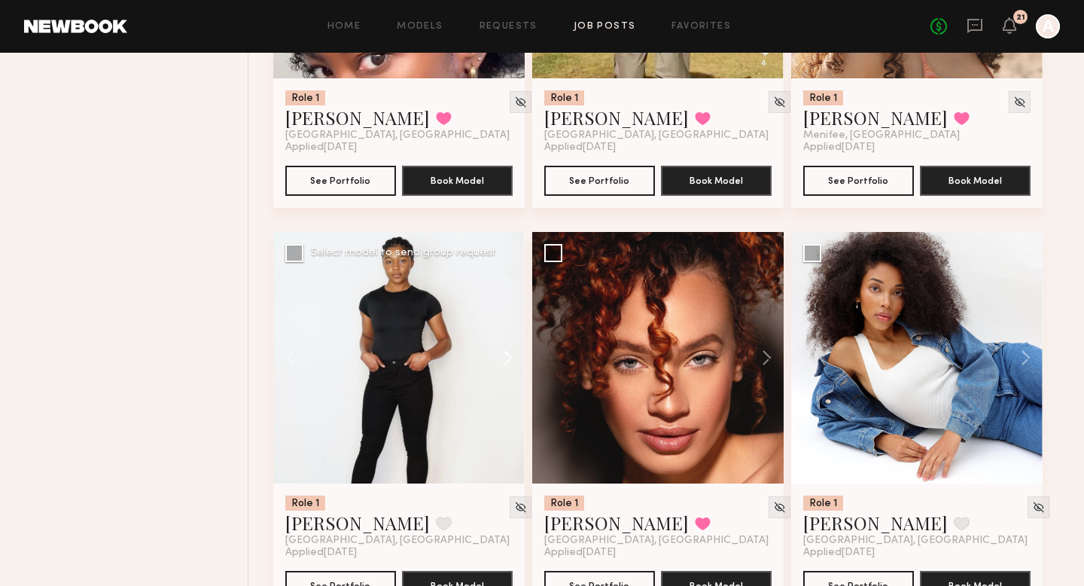
click at [507, 358] on button at bounding box center [500, 357] width 48 height 251
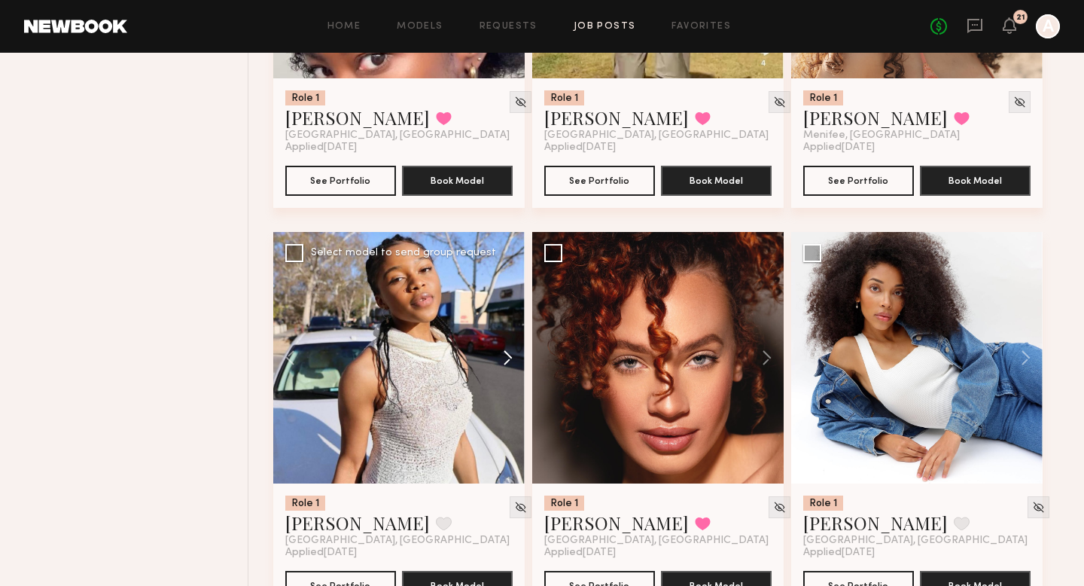
click at [507, 358] on button at bounding box center [500, 357] width 48 height 251
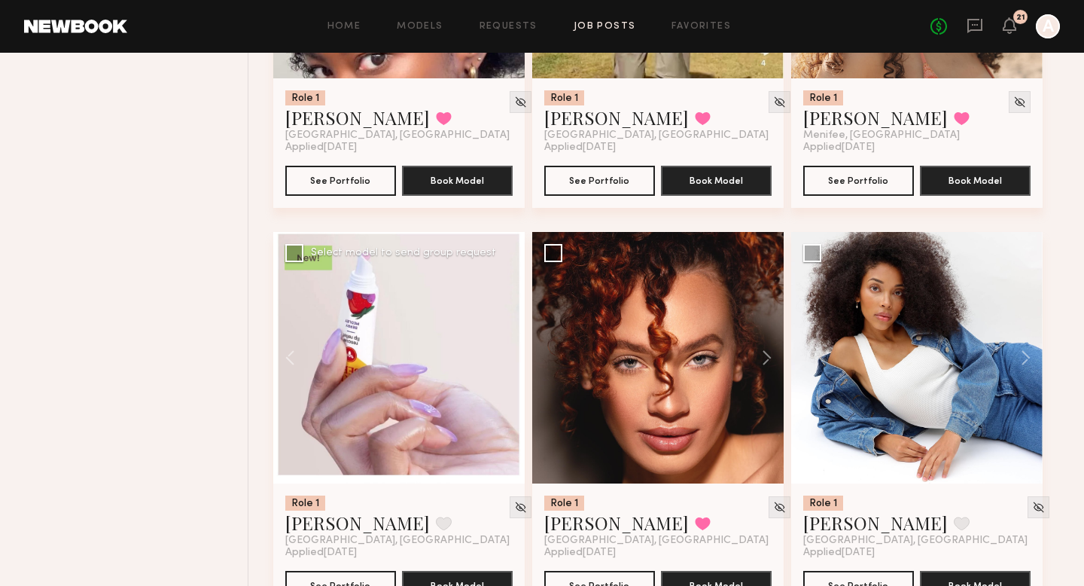
click at [507, 358] on div at bounding box center [398, 357] width 251 height 251
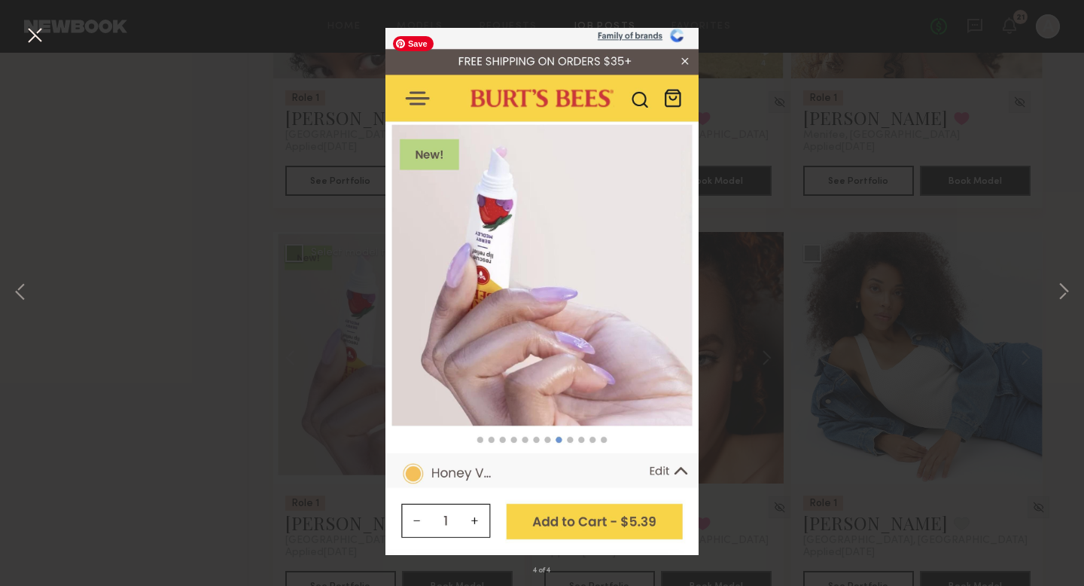
click at [243, 355] on div "4 of 4" at bounding box center [542, 293] width 1084 height 586
click at [171, 360] on div "4 of 4" at bounding box center [542, 293] width 1084 height 586
click at [39, 44] on button at bounding box center [35, 36] width 24 height 27
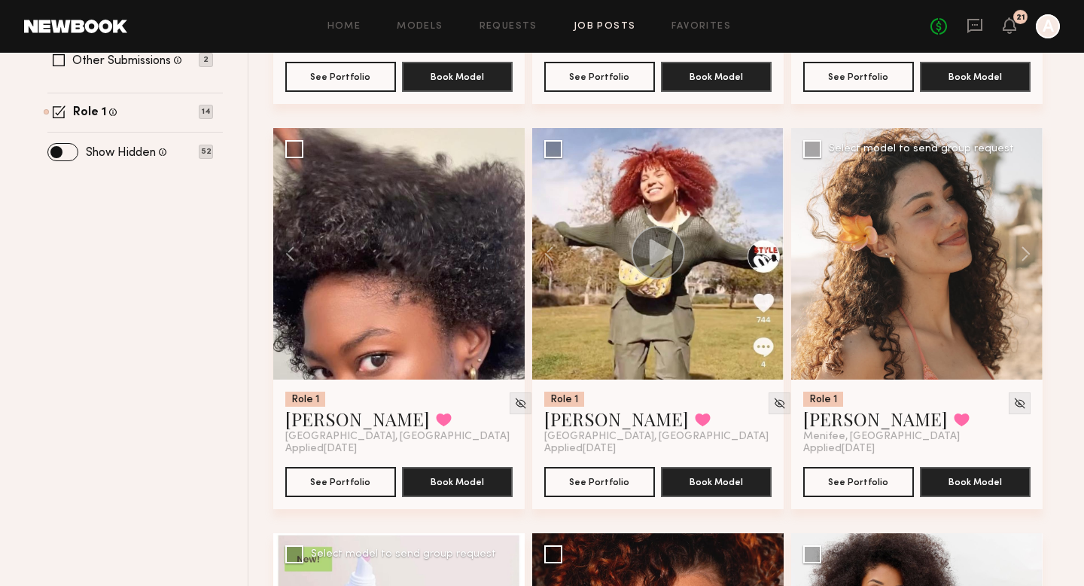
scroll to position [495, 0]
